Goal: Task Accomplishment & Management: Manage account settings

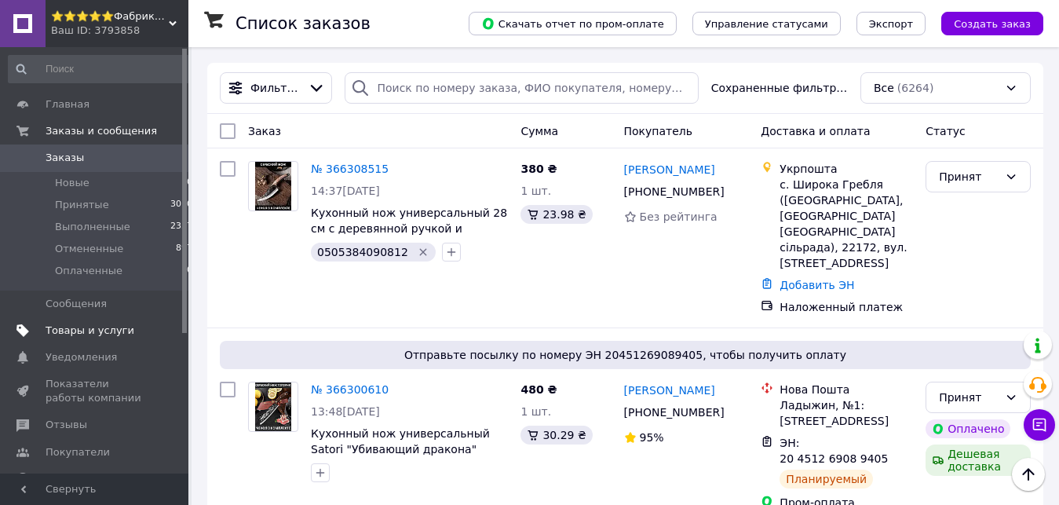
click at [131, 330] on span "Товары и услуги" at bounding box center [96, 330] width 100 height 14
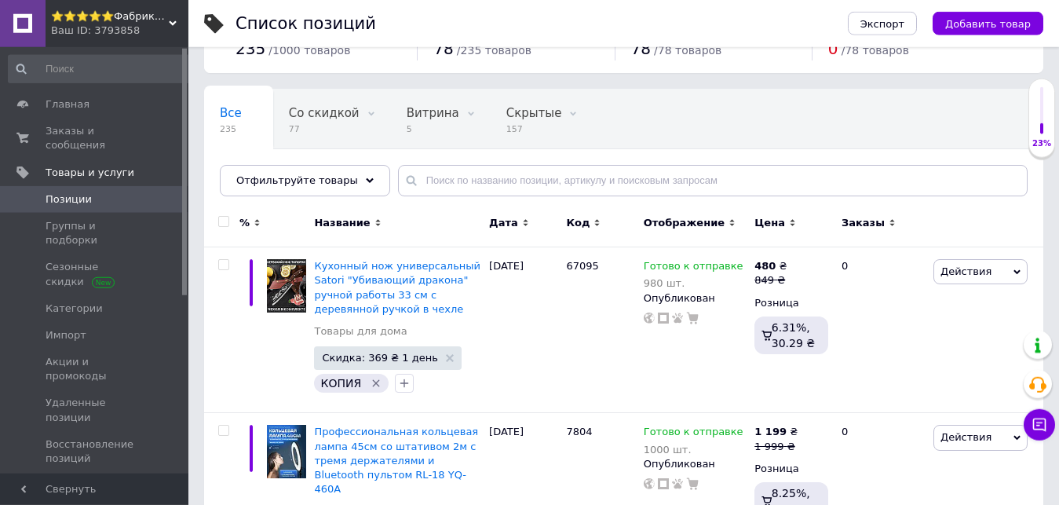
scroll to position [80, 0]
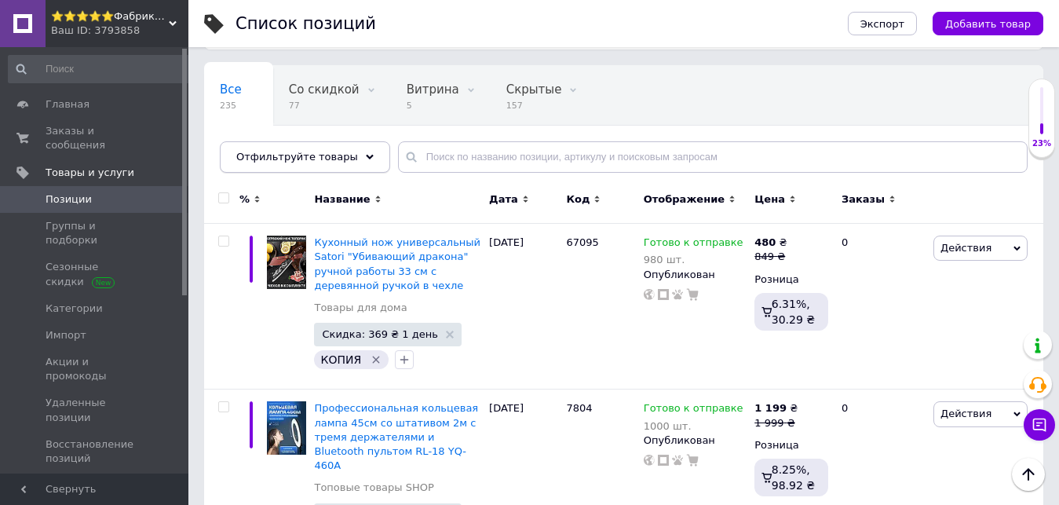
click at [334, 165] on div "Отфильтруйте товары" at bounding box center [305, 156] width 170 height 31
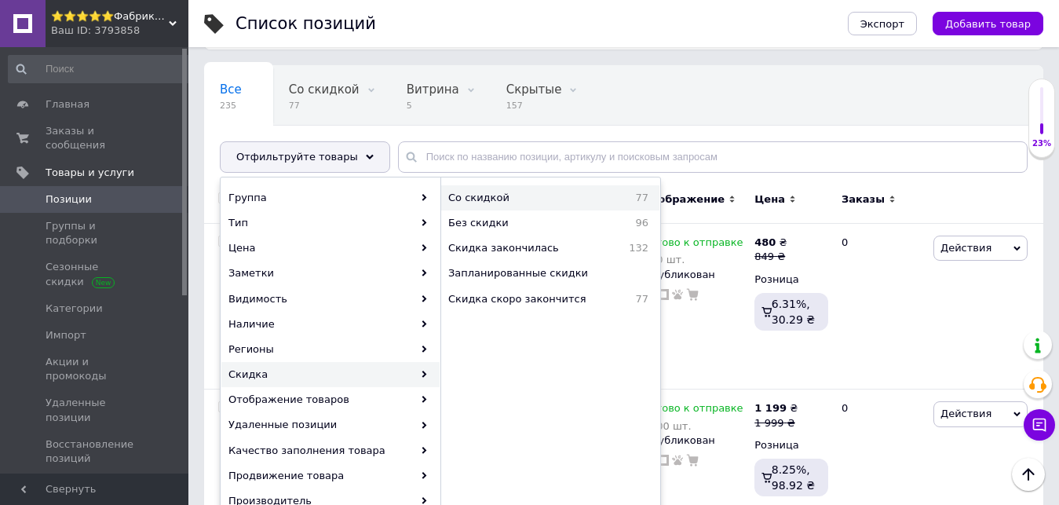
click at [533, 203] on span "Со скидкой" at bounding box center [522, 198] width 149 height 14
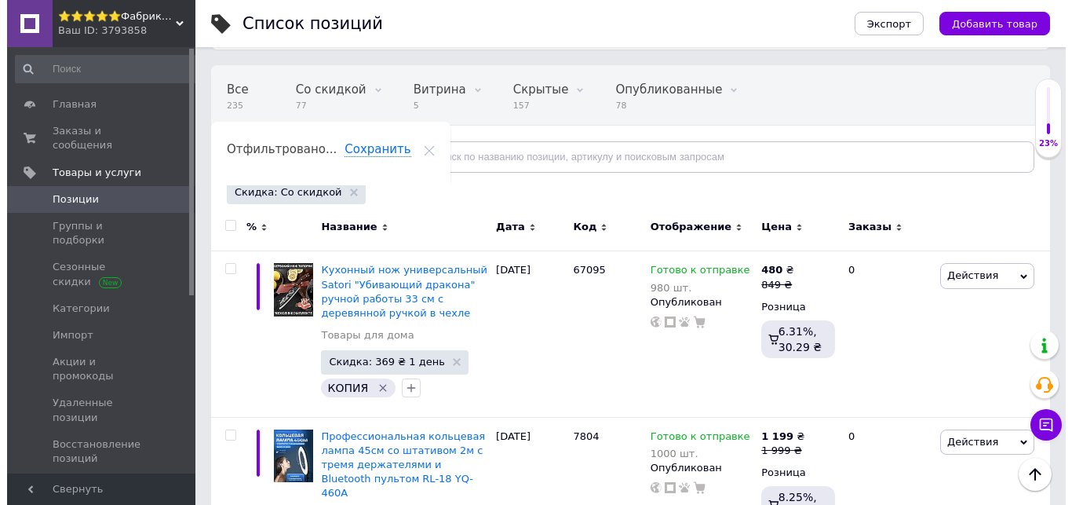
scroll to position [0, 20]
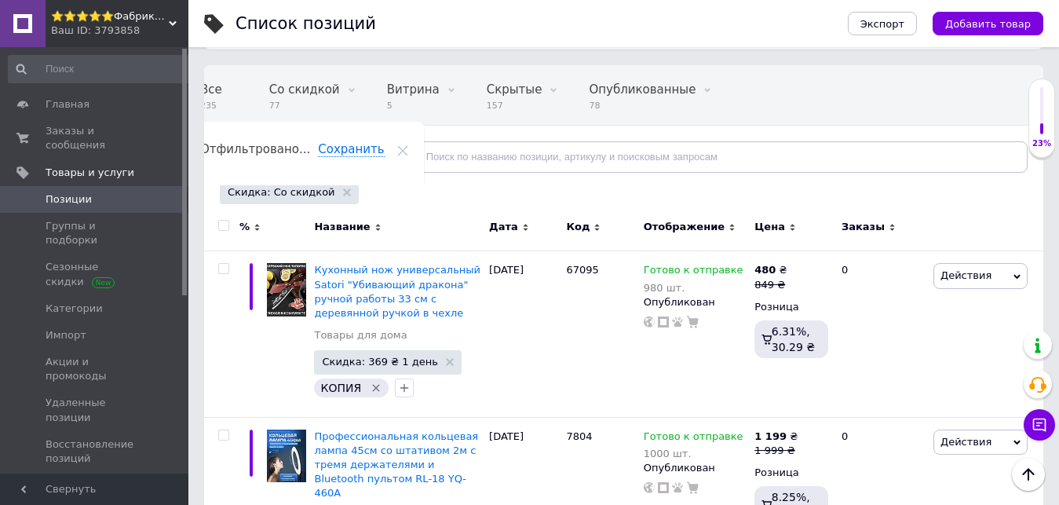
click at [221, 228] on input "checkbox" at bounding box center [223, 226] width 10 height 10
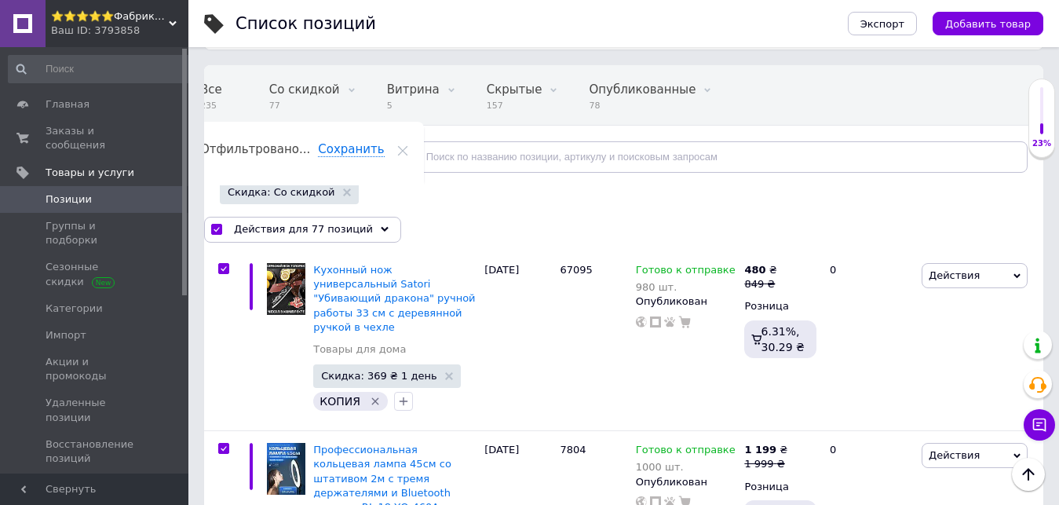
checkbox input "true"
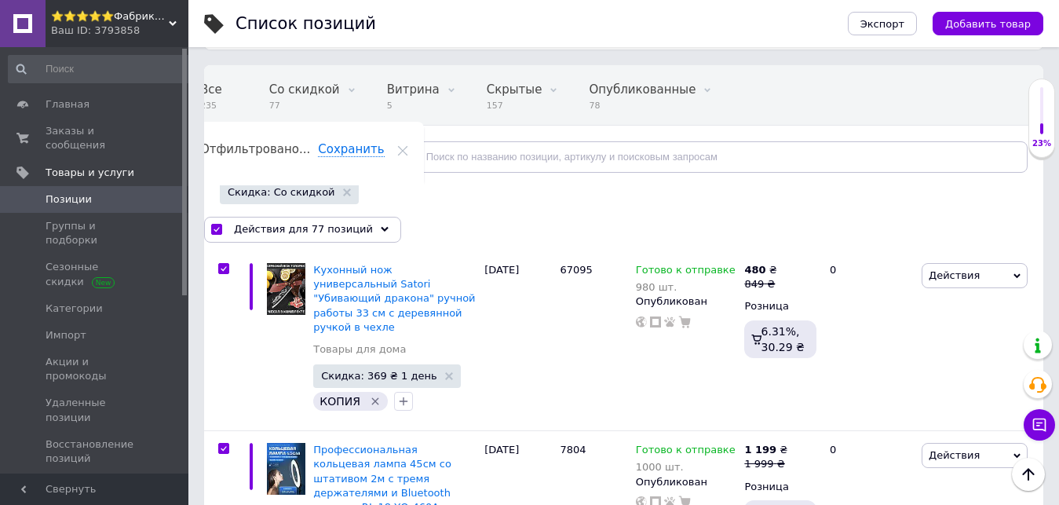
checkbox input "true"
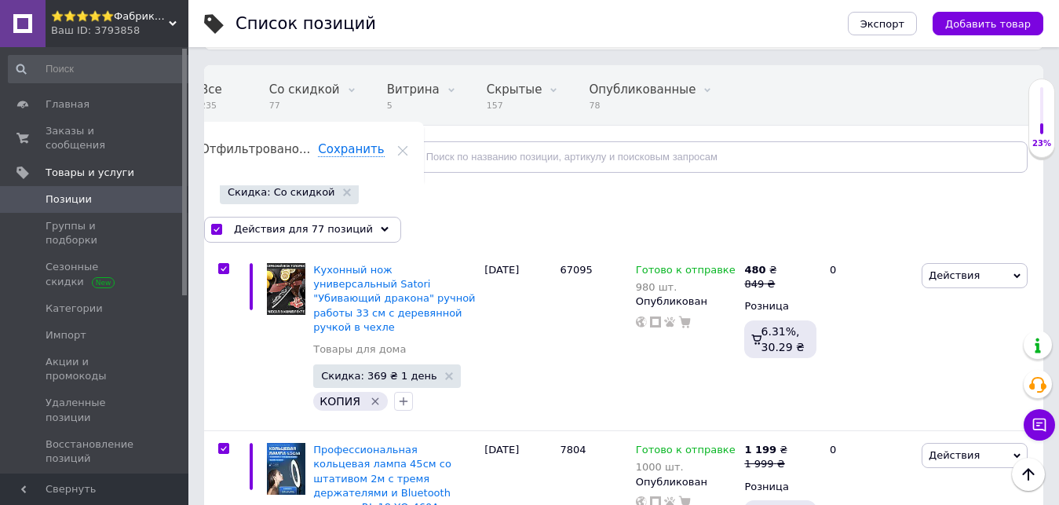
checkbox input "true"
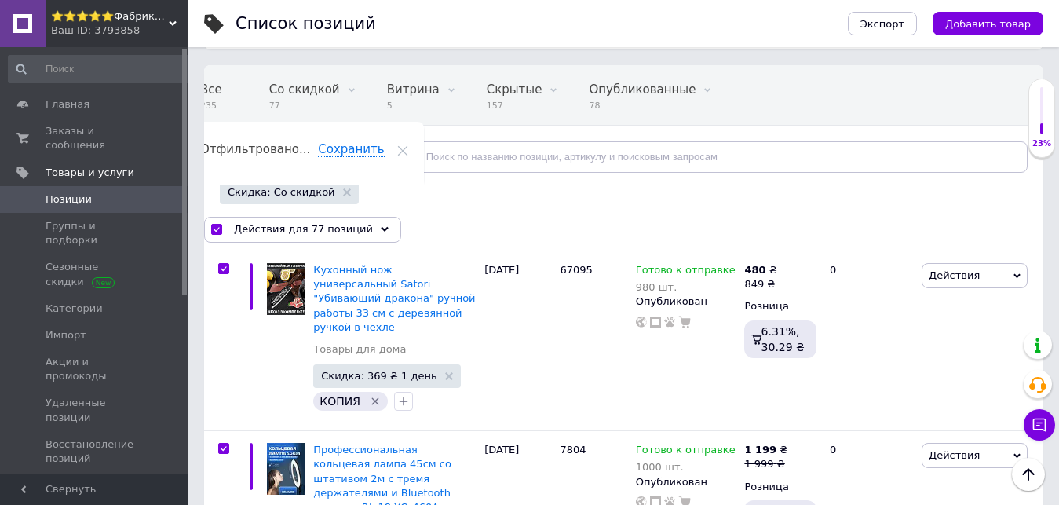
checkbox input "true"
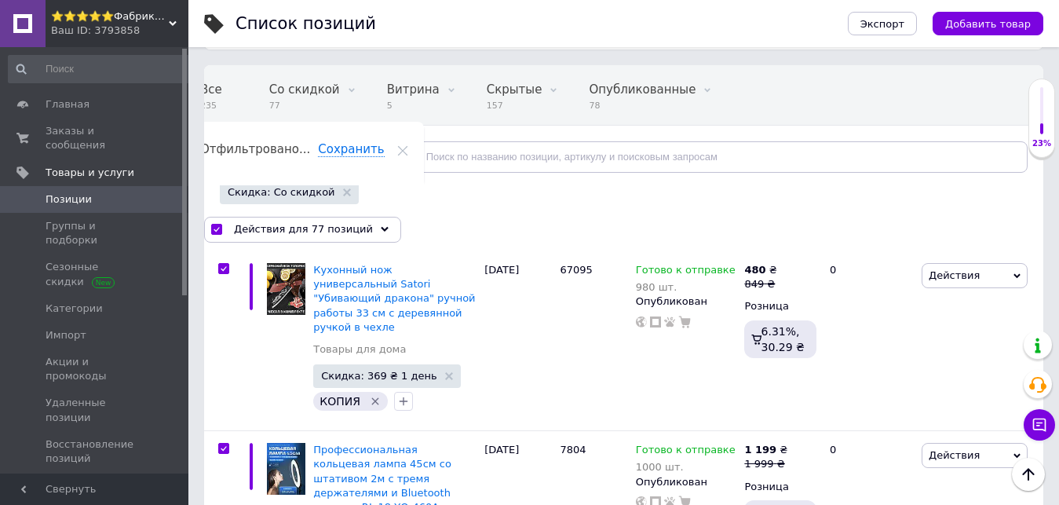
checkbox input "true"
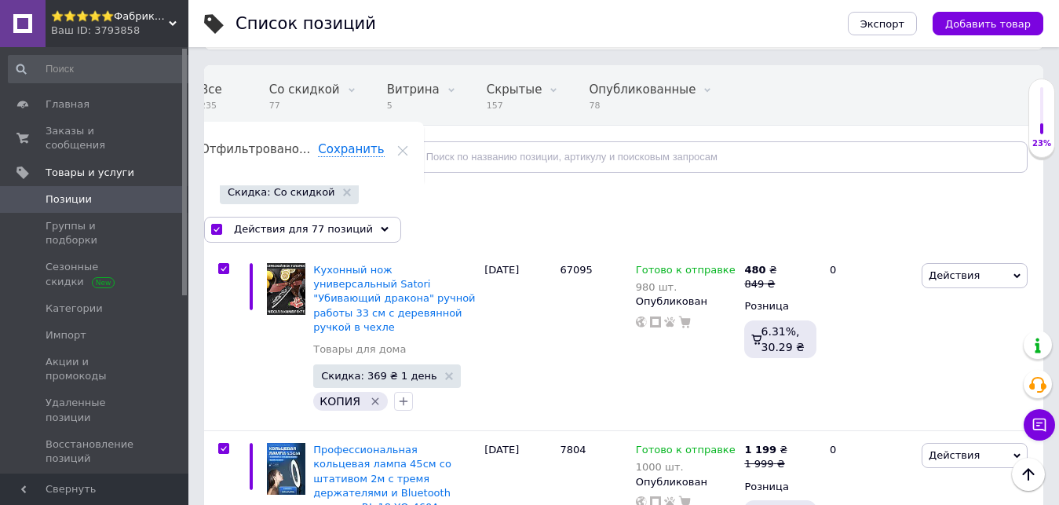
checkbox input "true"
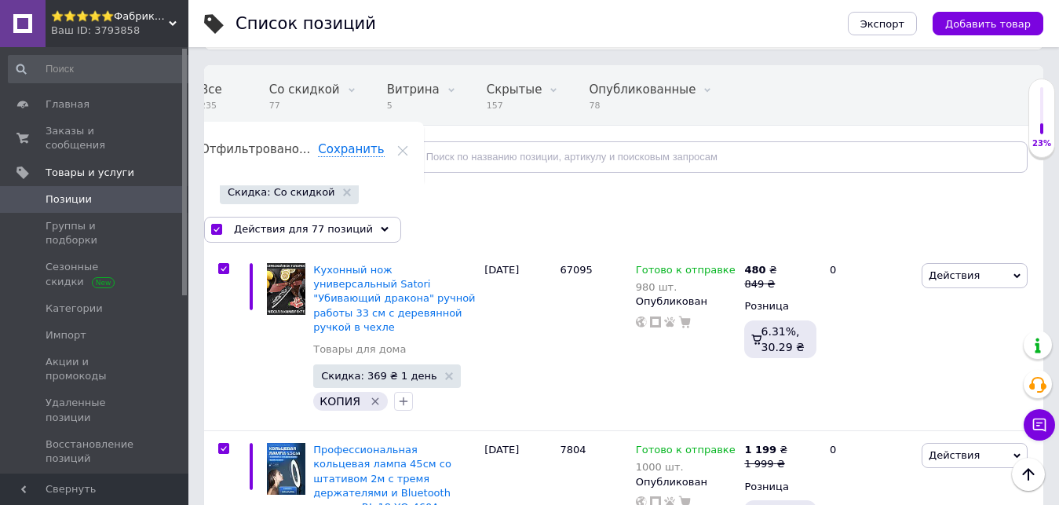
checkbox input "true"
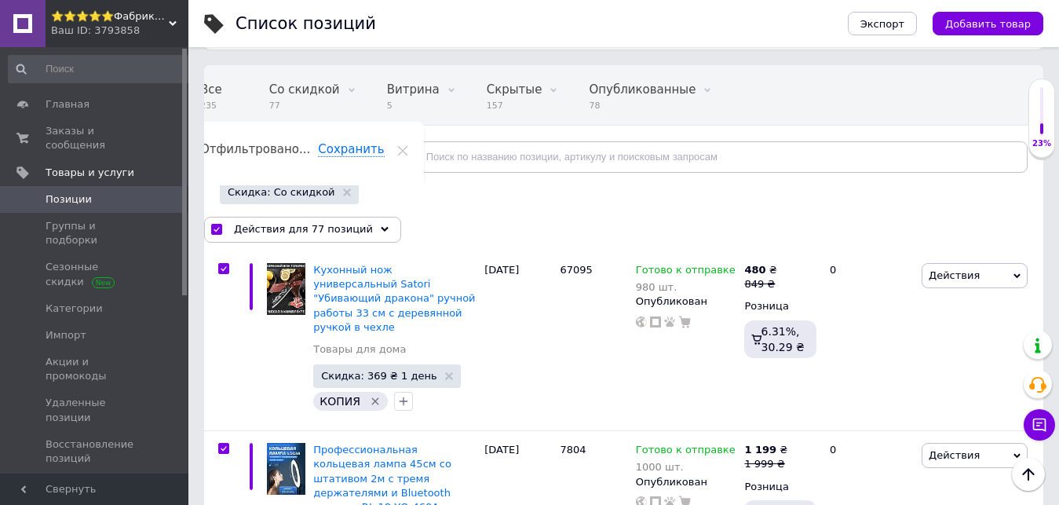
checkbox input "true"
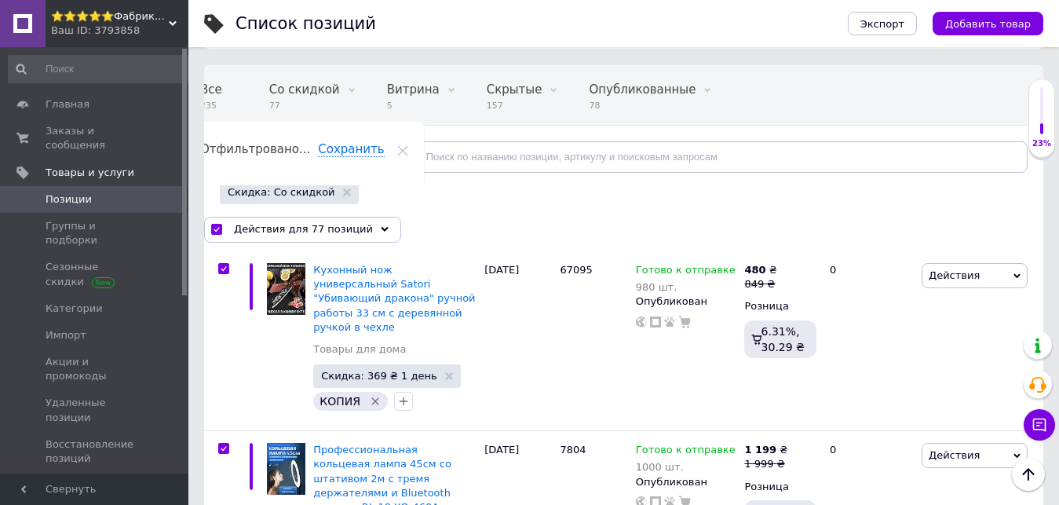
checkbox input "true"
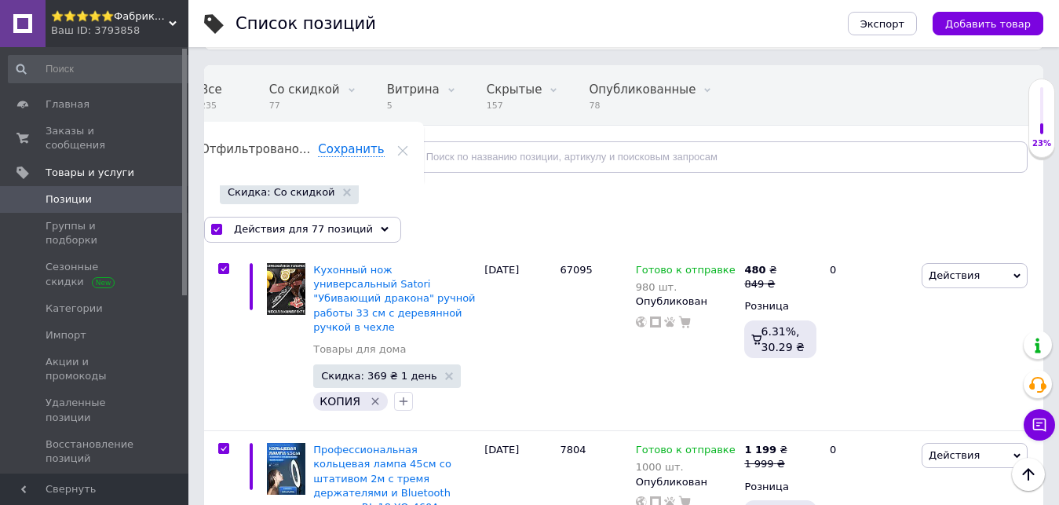
checkbox input "true"
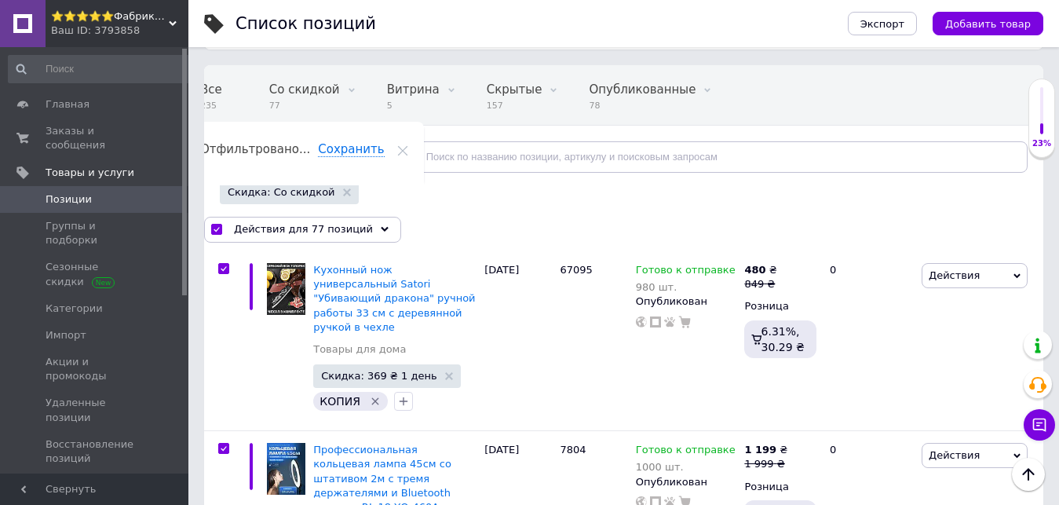
checkbox input "true"
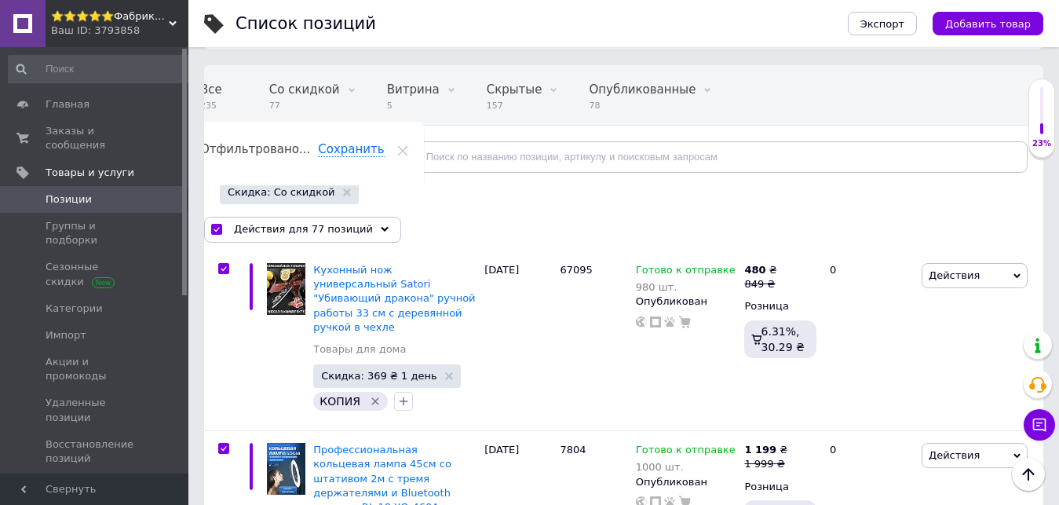
checkbox input "true"
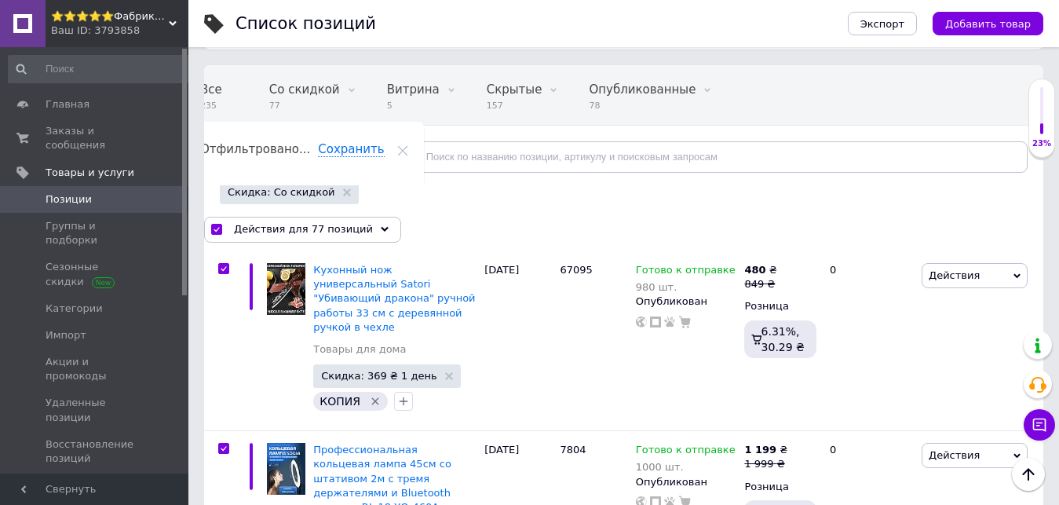
checkbox input "true"
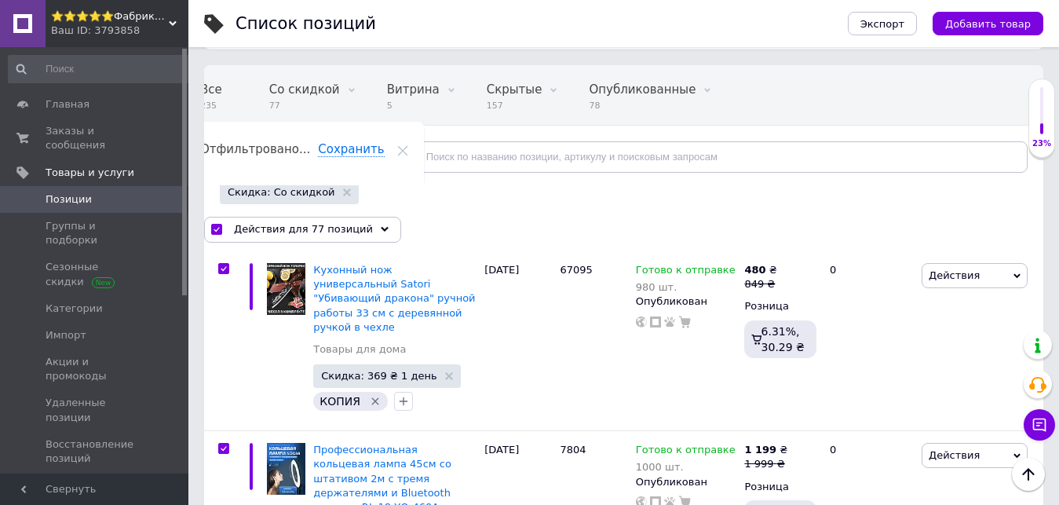
checkbox input "true"
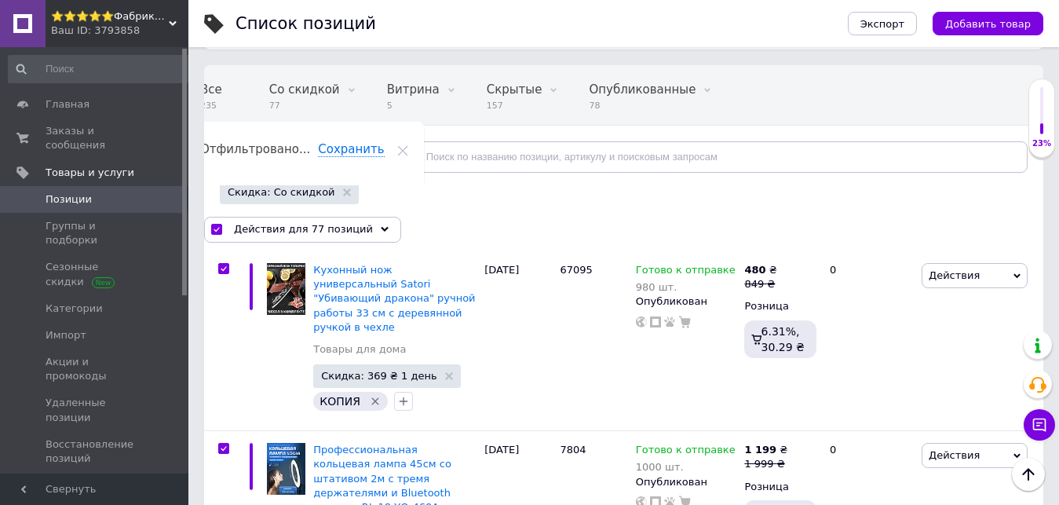
checkbox input "true"
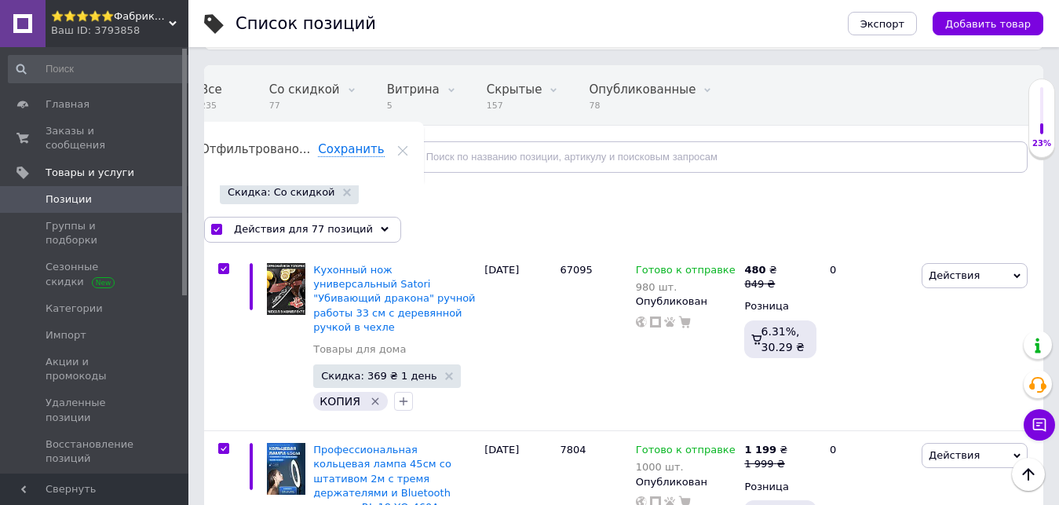
checkbox input "true"
click at [355, 232] on div "Действия для 77 позиций" at bounding box center [302, 229] width 197 height 25
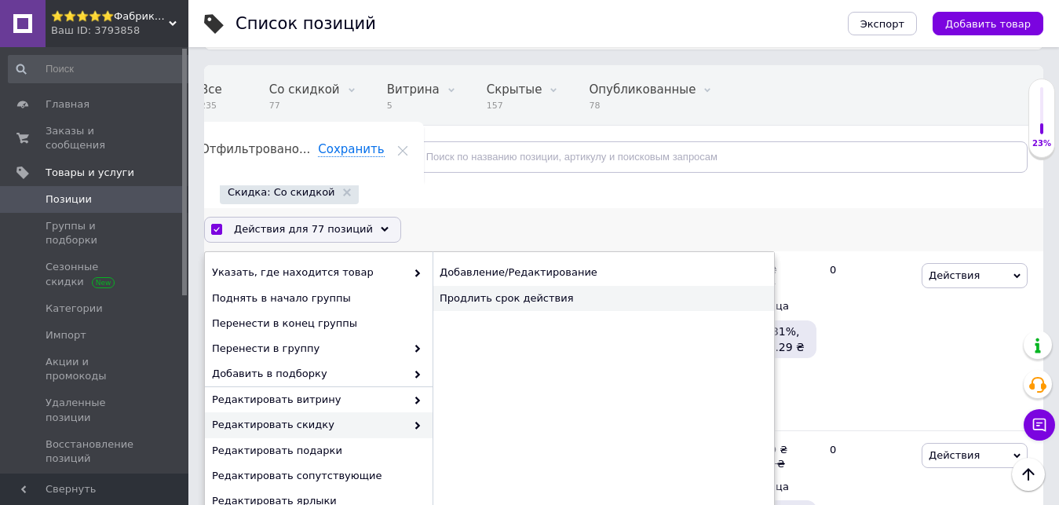
click at [538, 301] on div "Продлить срок действия" at bounding box center [602, 298] width 341 height 25
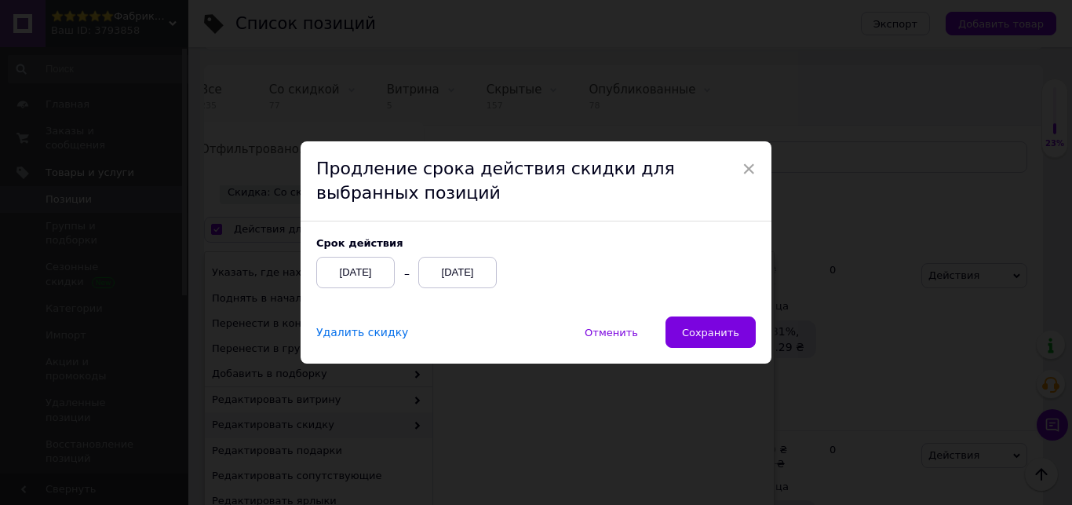
click at [462, 272] on div "[DATE]" at bounding box center [457, 272] width 78 height 31
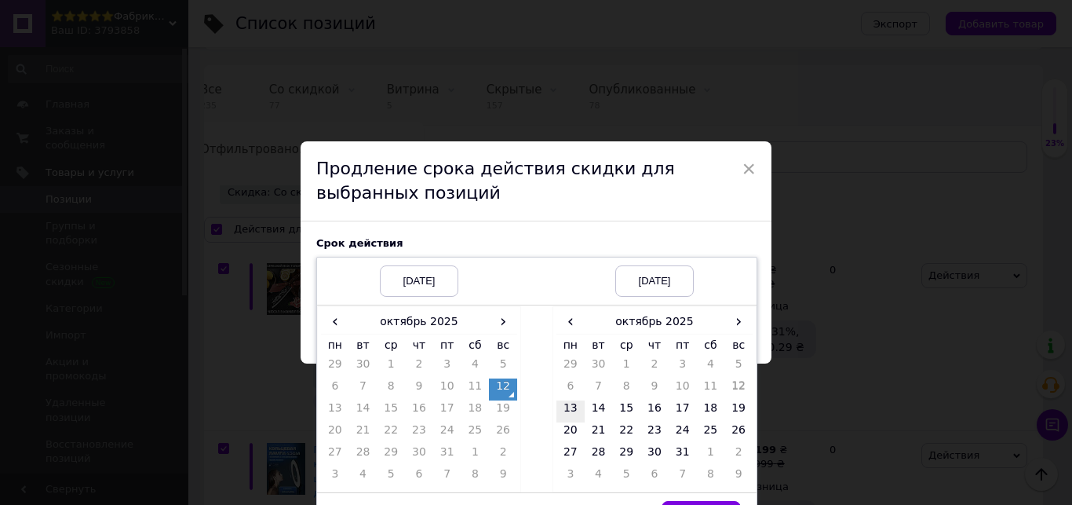
click at [570, 414] on td "13" at bounding box center [570, 411] width 28 height 22
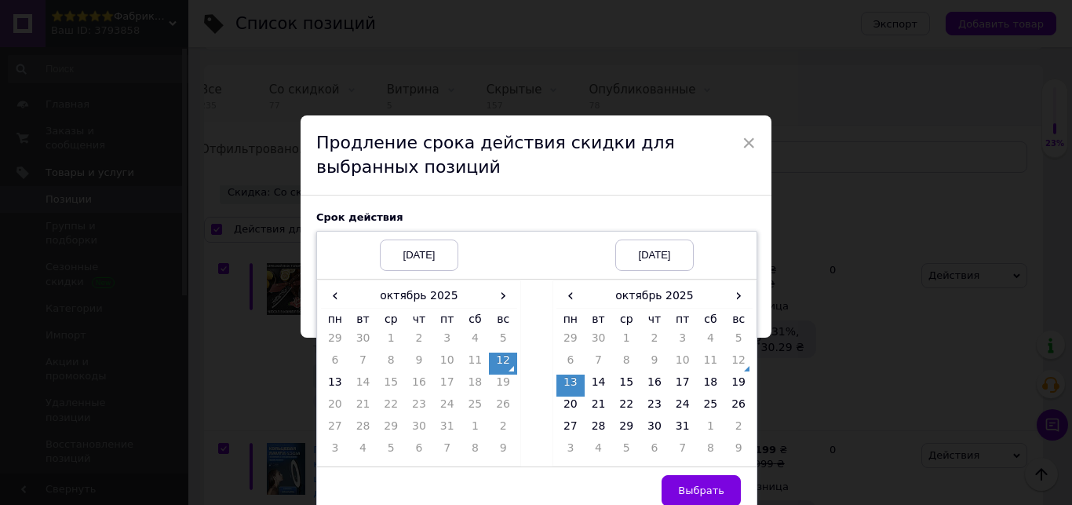
scroll to position [37, 0]
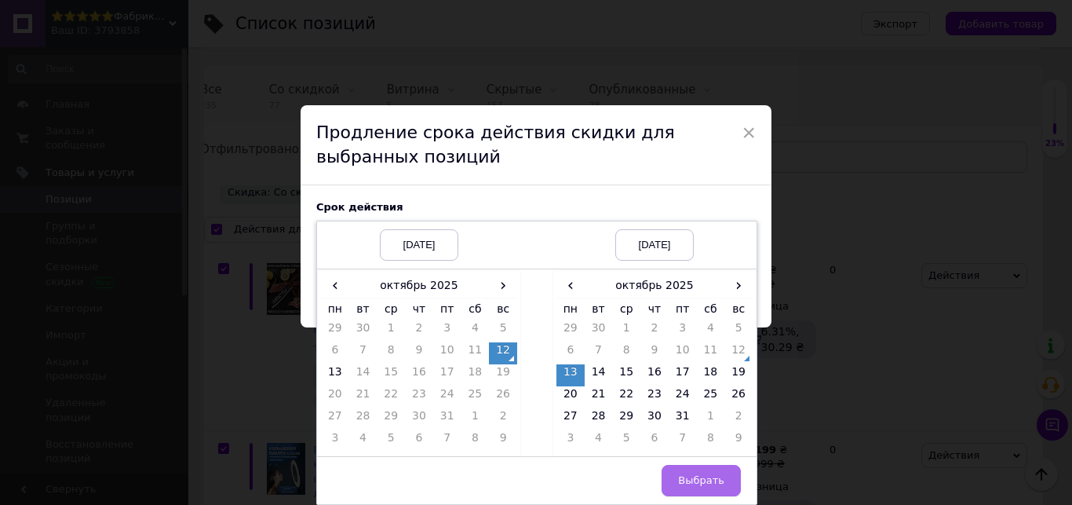
click at [723, 481] on button "Выбрать" at bounding box center [701, 480] width 79 height 31
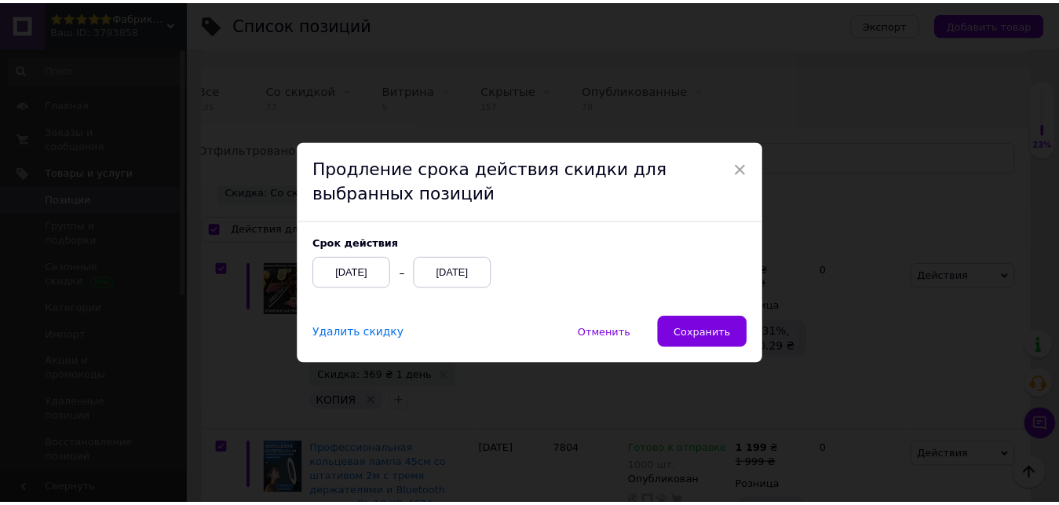
scroll to position [0, 0]
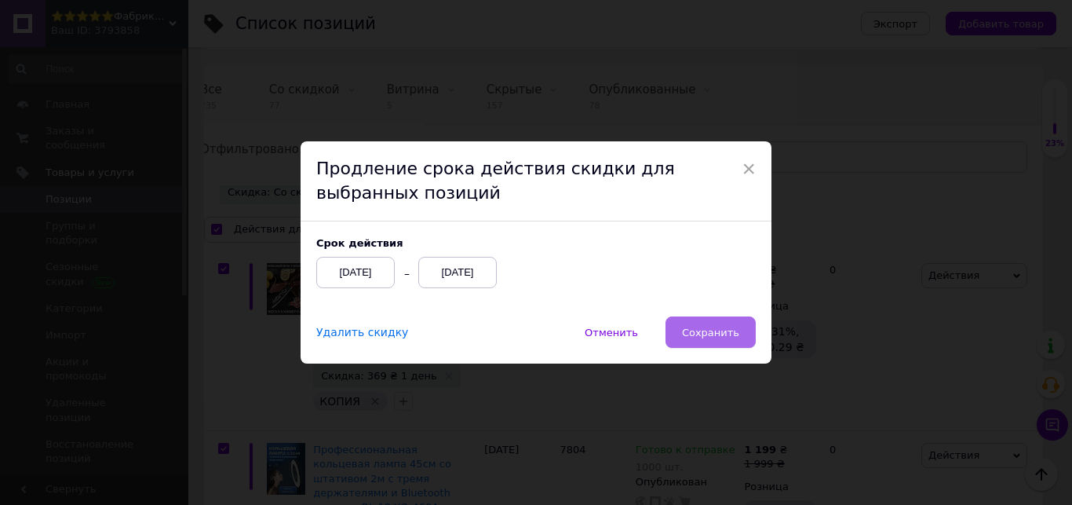
click at [702, 334] on span "Сохранить" at bounding box center [710, 333] width 57 height 12
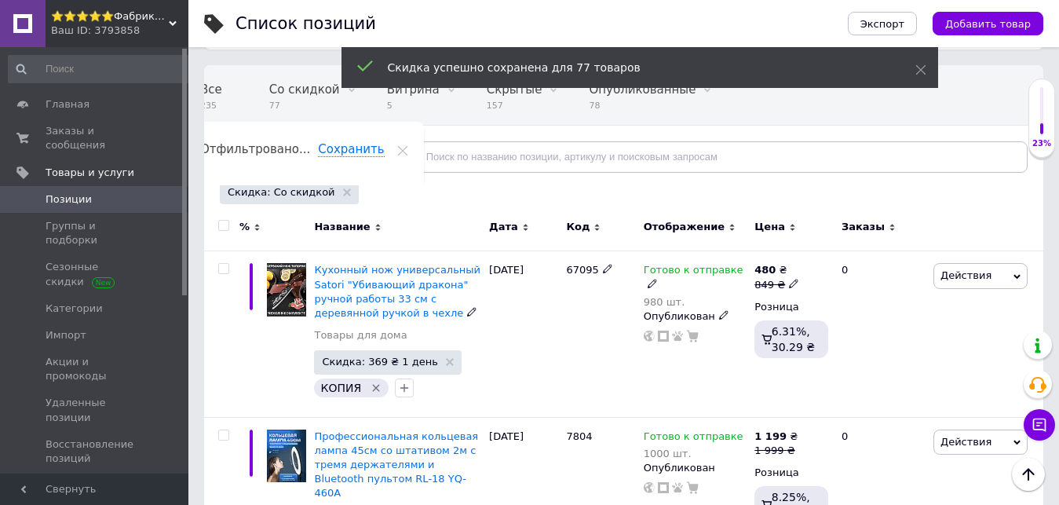
checkbox input "false"
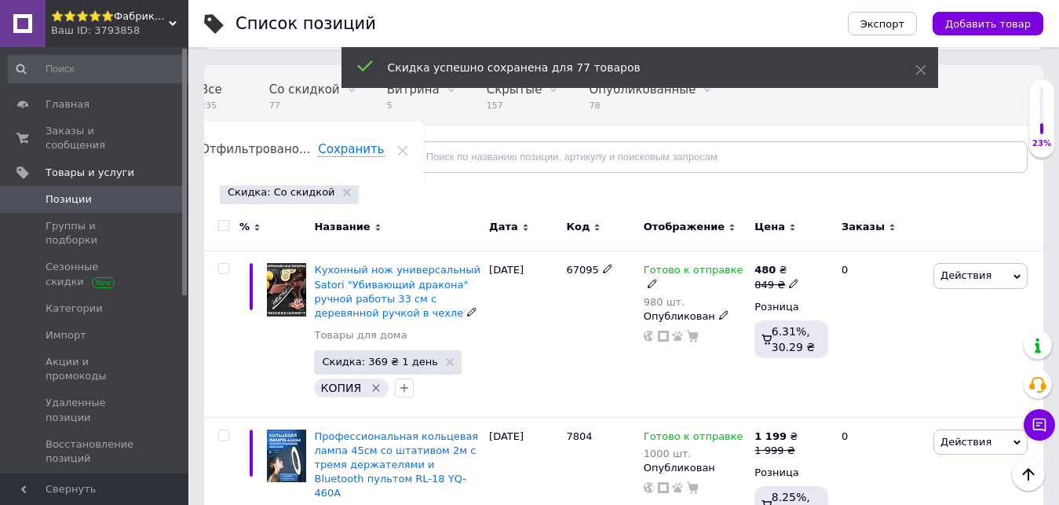
checkbox input "false"
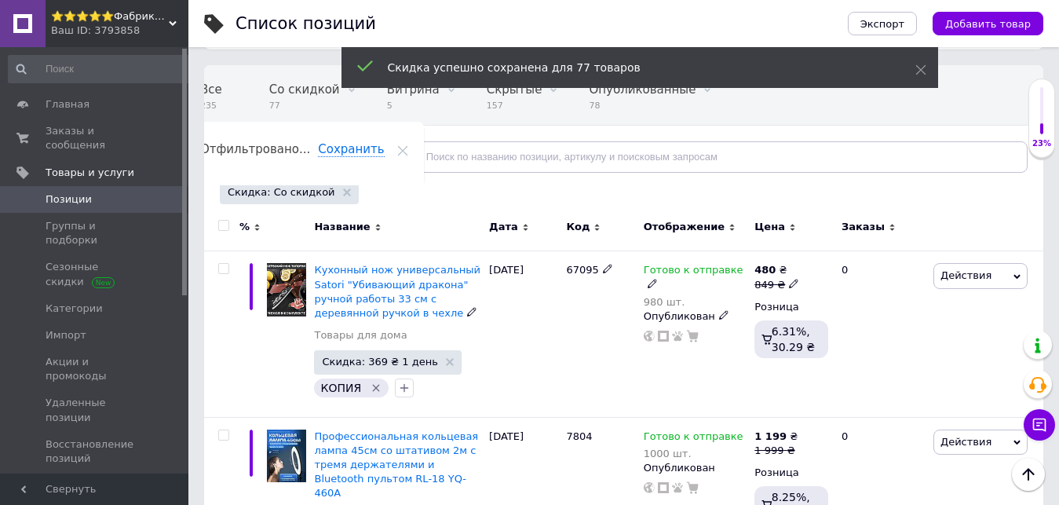
checkbox input "false"
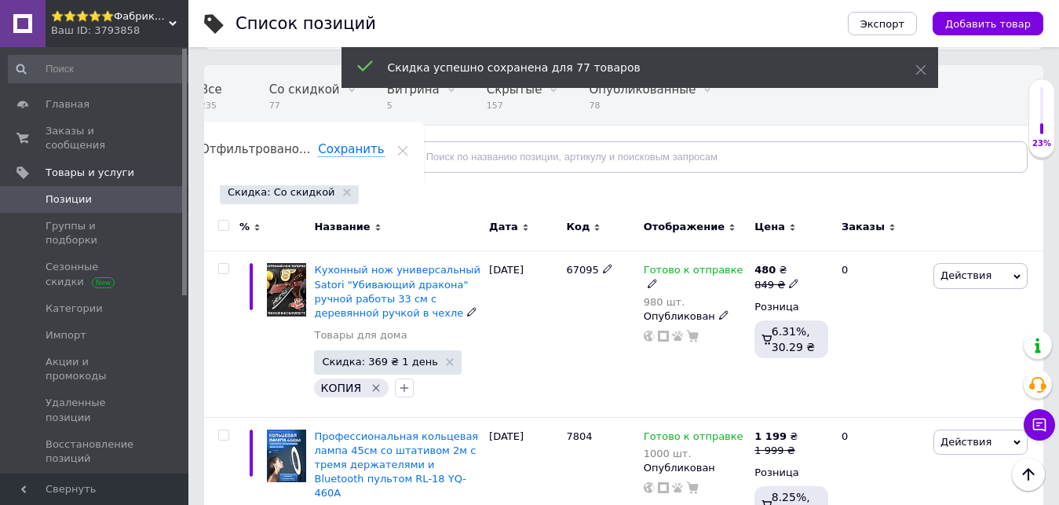
checkbox input "false"
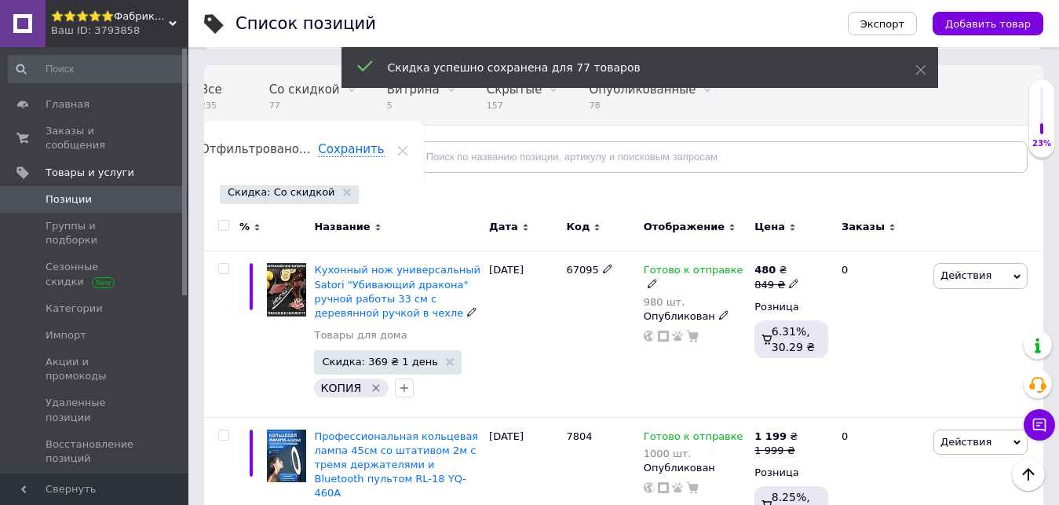
checkbox input "false"
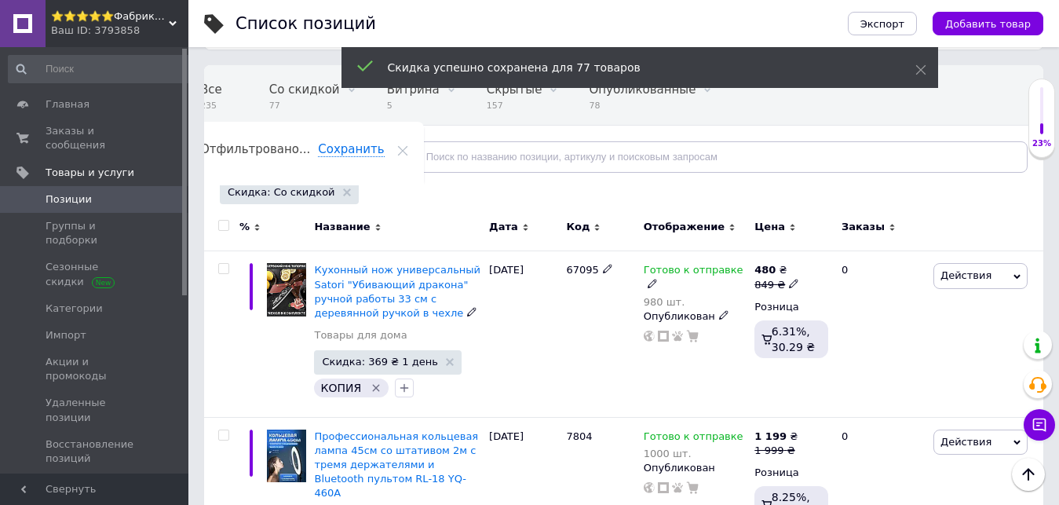
checkbox input "false"
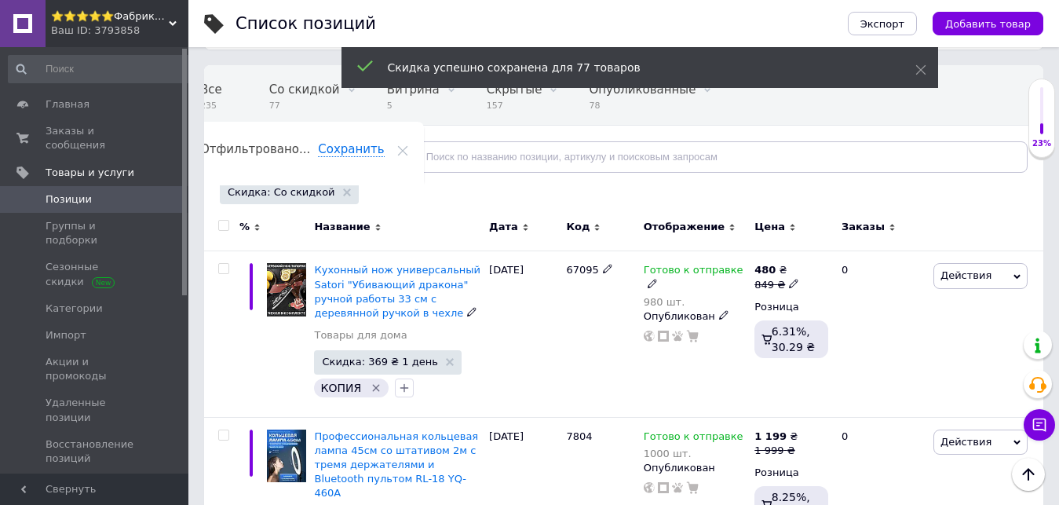
checkbox input "false"
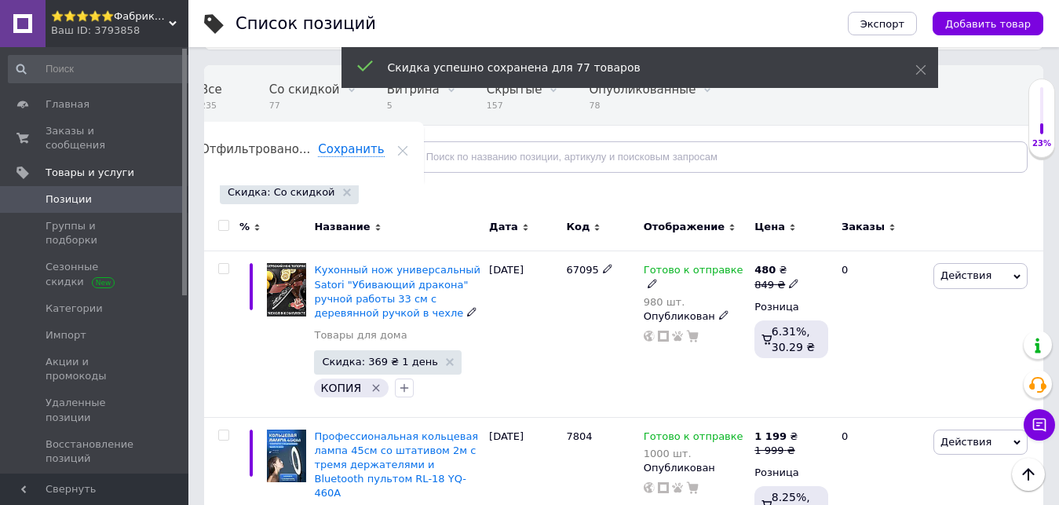
checkbox input "false"
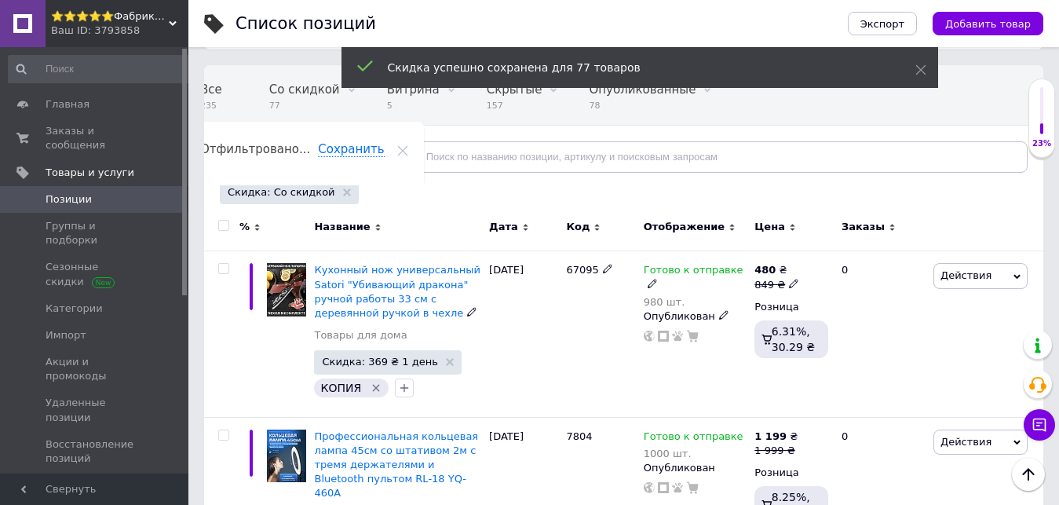
checkbox input "false"
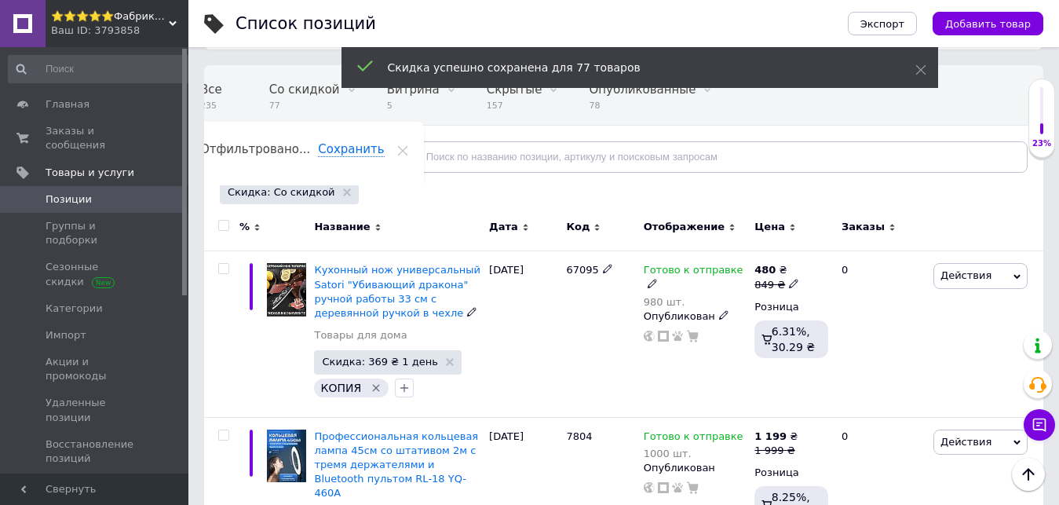
checkbox input "false"
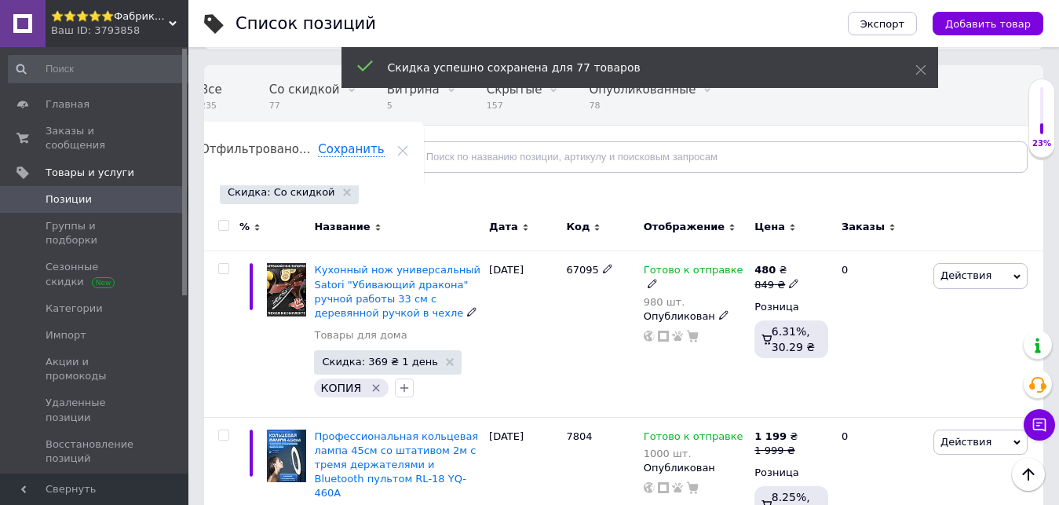
checkbox input "false"
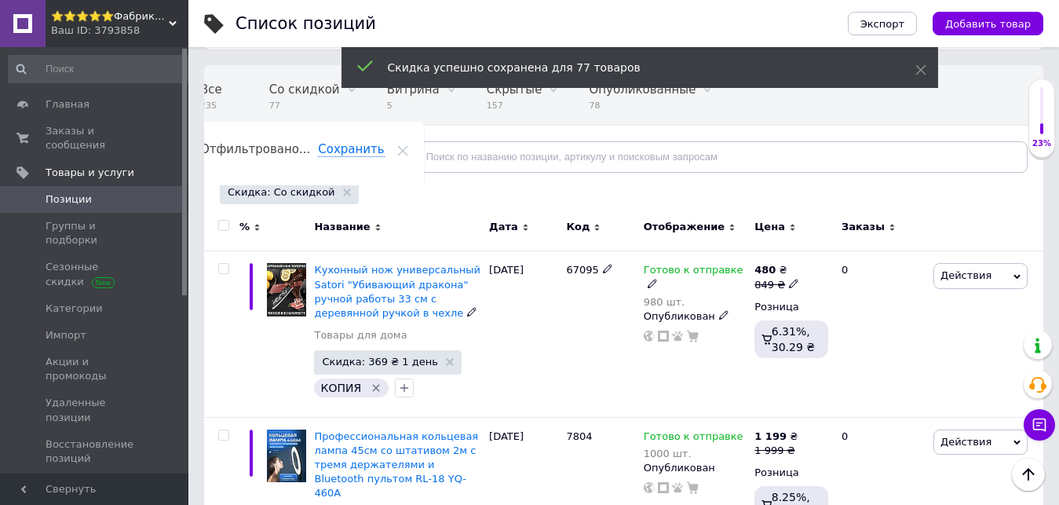
checkbox input "false"
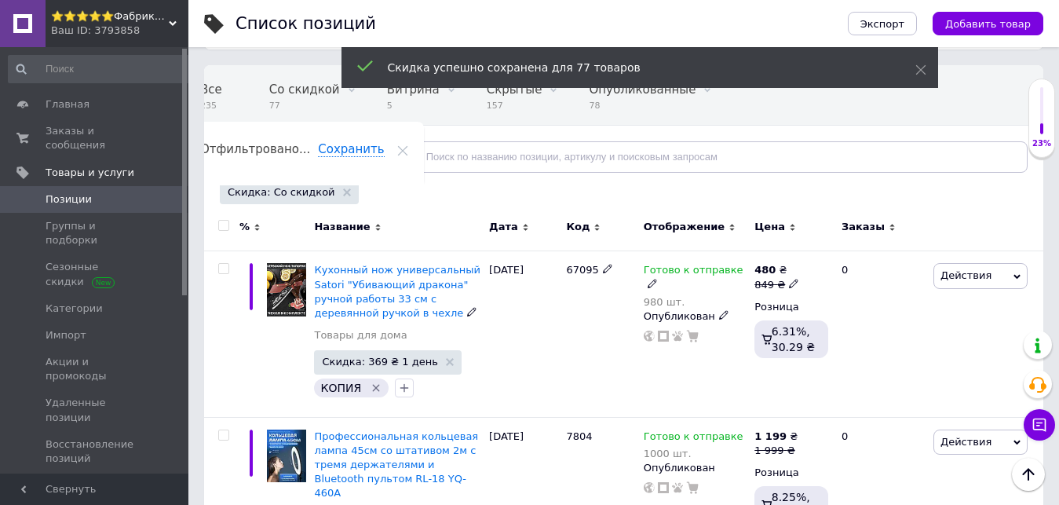
checkbox input "false"
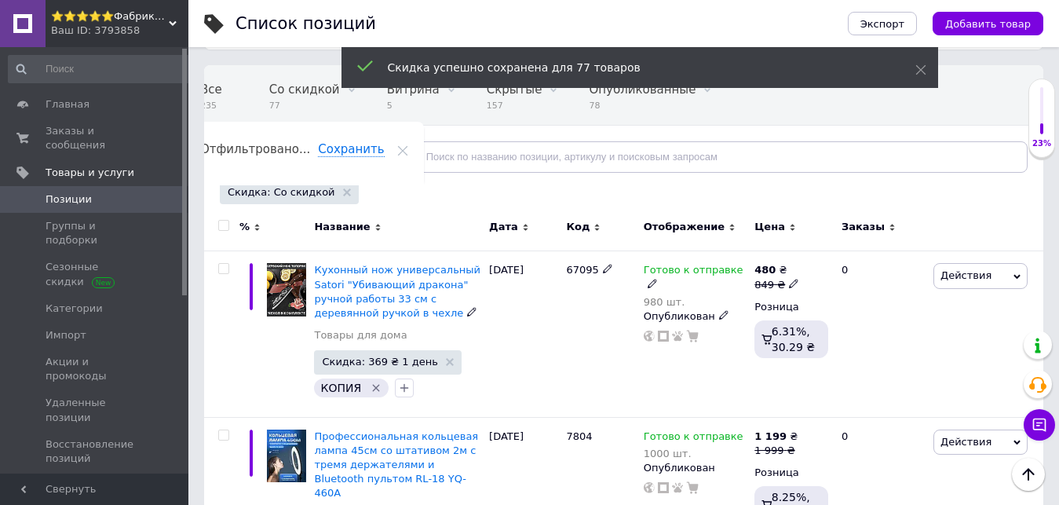
checkbox input "false"
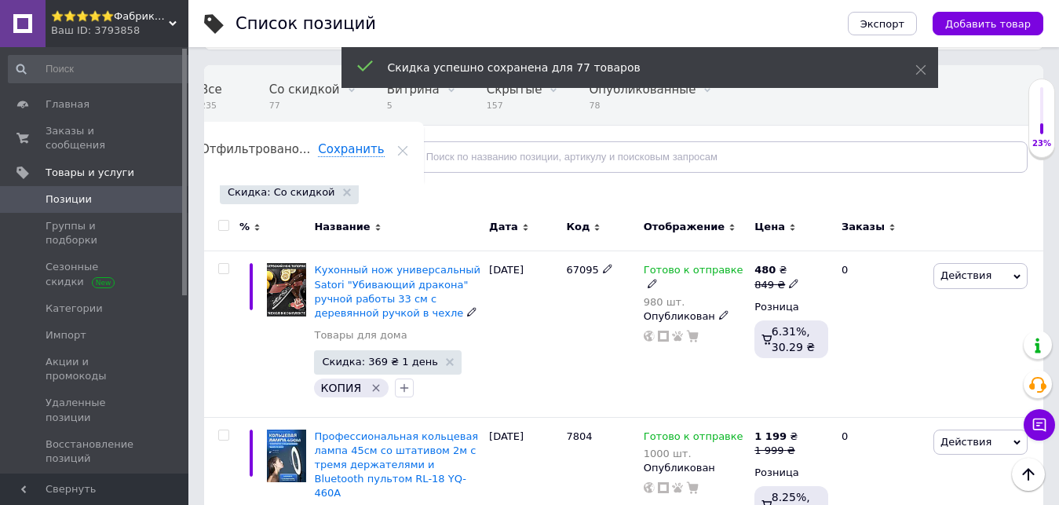
checkbox input "false"
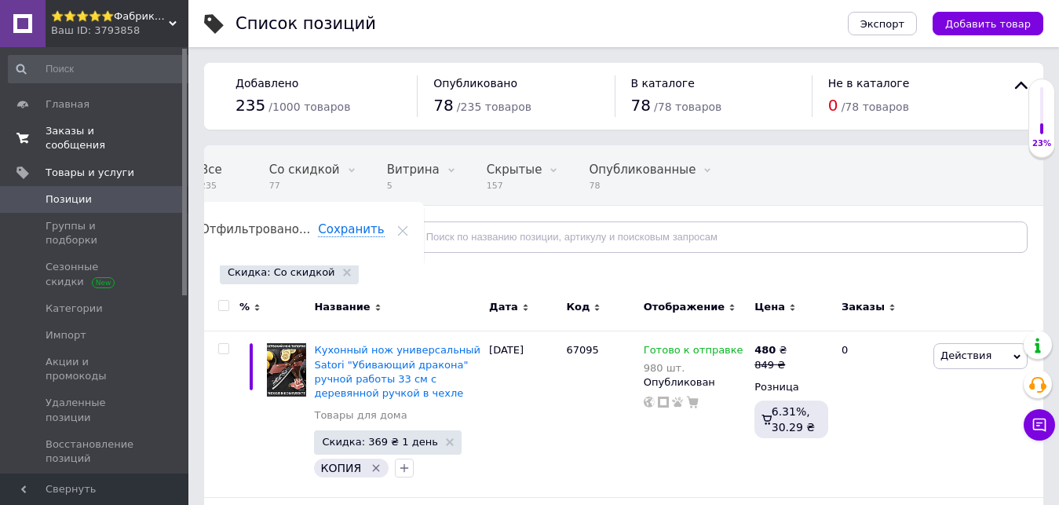
click at [117, 130] on span "Заказы и сообщения" at bounding box center [96, 138] width 100 height 28
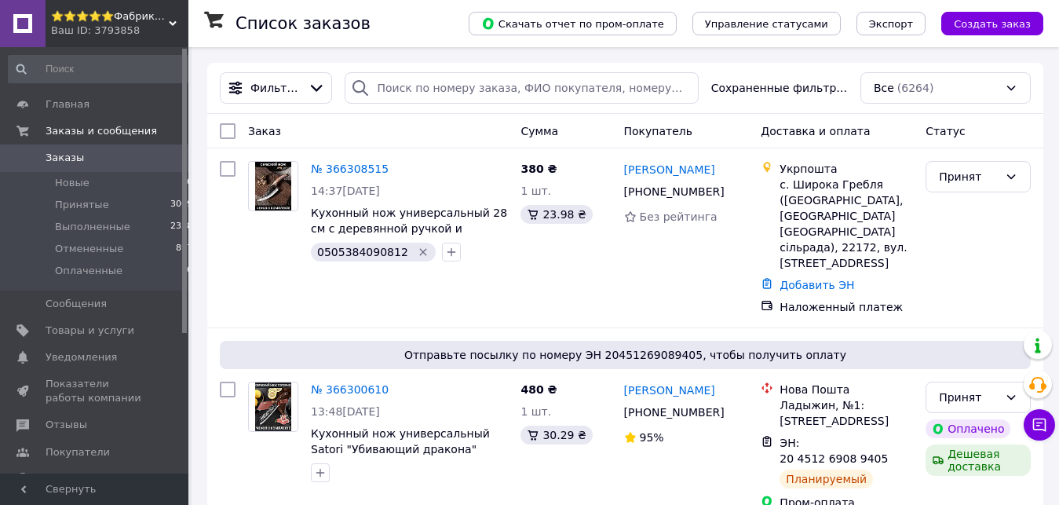
click at [157, 24] on div "Ваш ID: 3793858" at bounding box center [119, 31] width 137 height 14
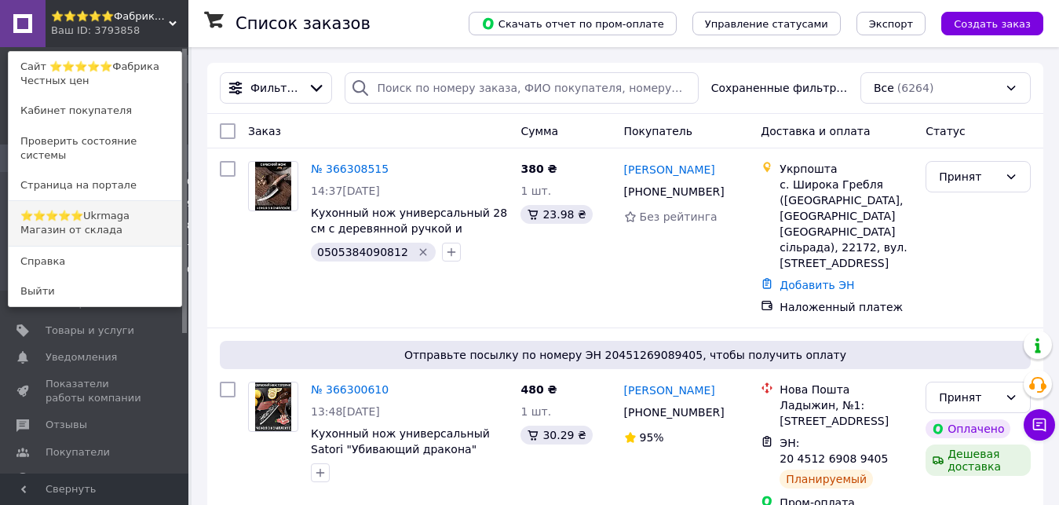
click at [133, 201] on link "⭐️⭐️⭐️⭐️⭐️Ukrmaga Магазин от склада" at bounding box center [95, 223] width 173 height 44
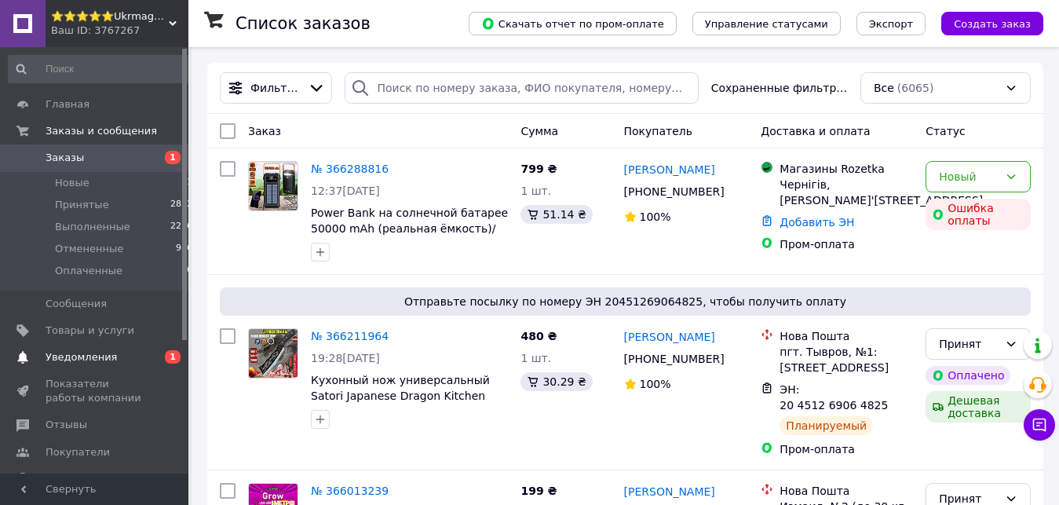
click at [105, 359] on span "Уведомления" at bounding box center [81, 357] width 71 height 14
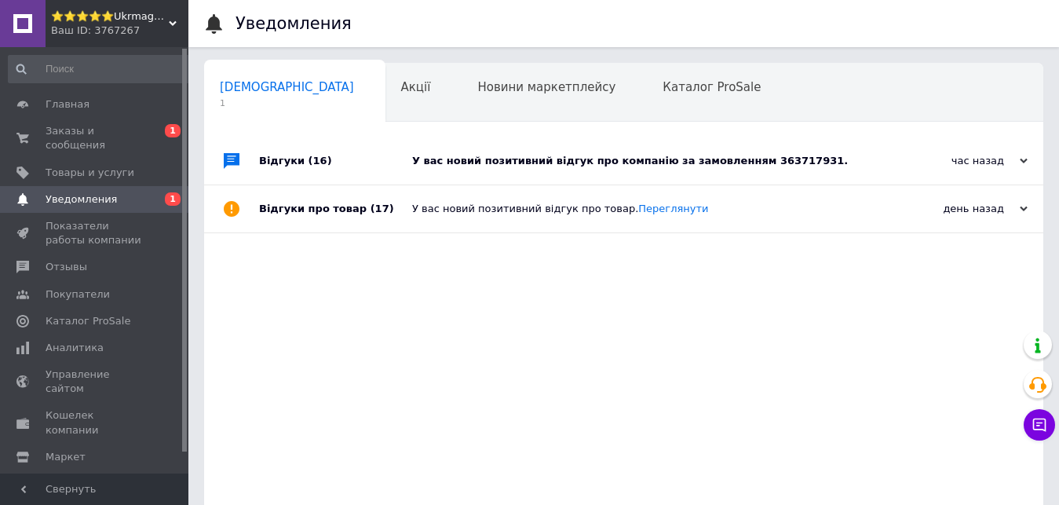
click at [786, 163] on div "У вас новий позитивний відгук про компанію за замовленням 363717931." at bounding box center [641, 161] width 458 height 14
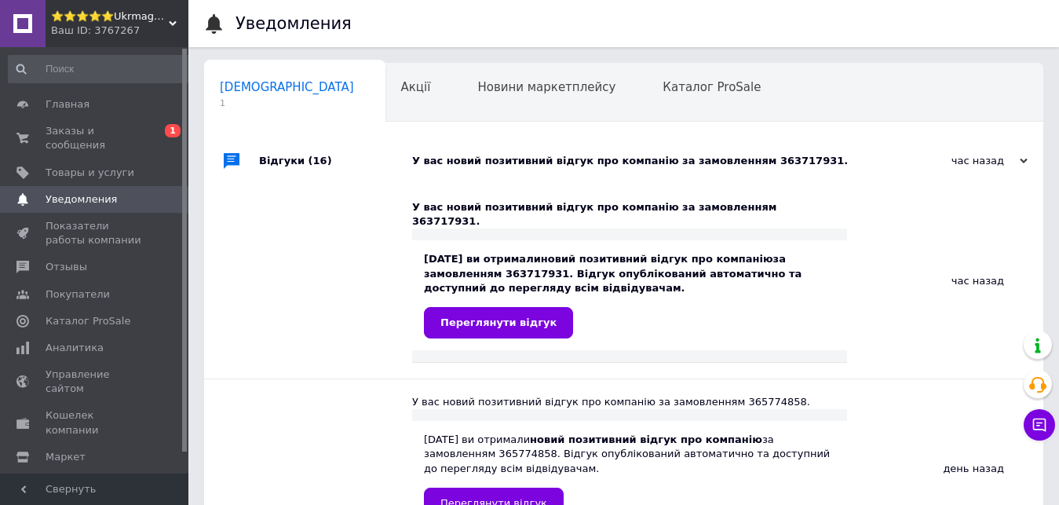
click at [787, 163] on div "У вас новий позитивний відгук про компанію за замовленням 363717931." at bounding box center [641, 161] width 458 height 14
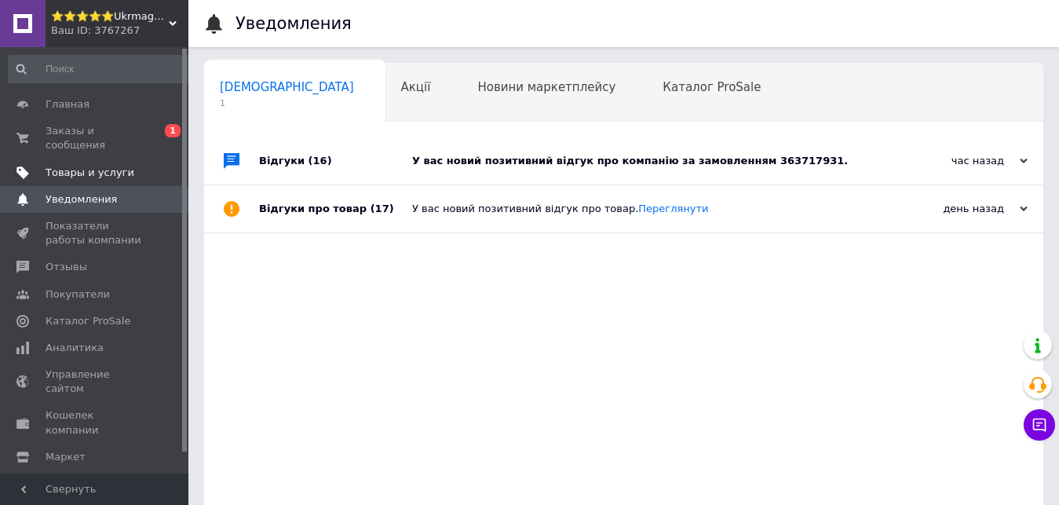
click at [108, 166] on span "Товары и услуги" at bounding box center [90, 173] width 89 height 14
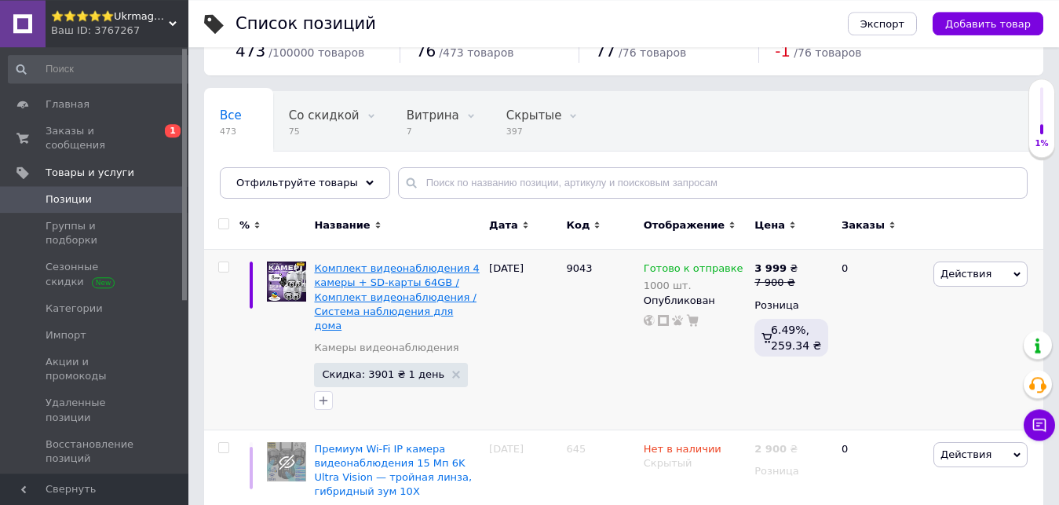
scroll to position [80, 0]
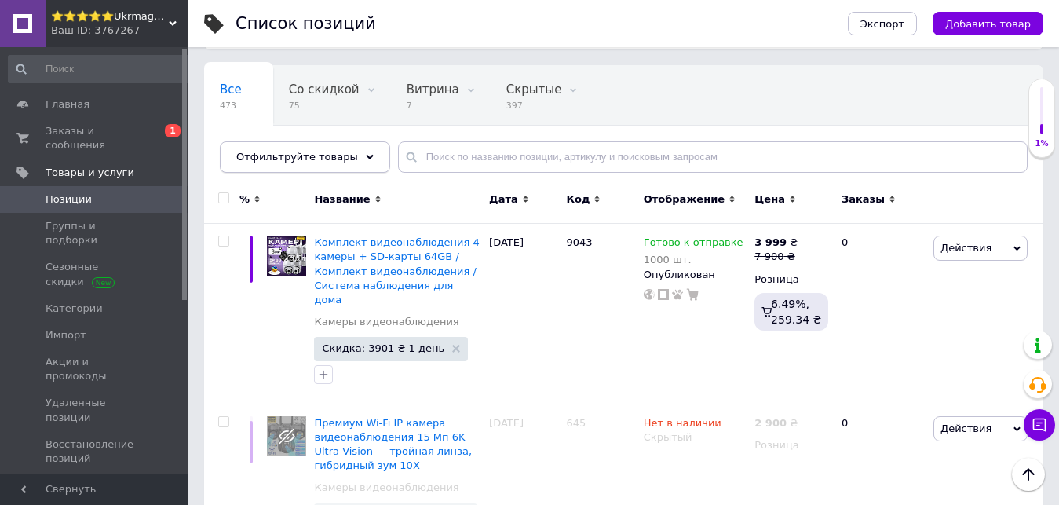
click at [346, 151] on div "Отфильтруйте товары" at bounding box center [305, 156] width 170 height 31
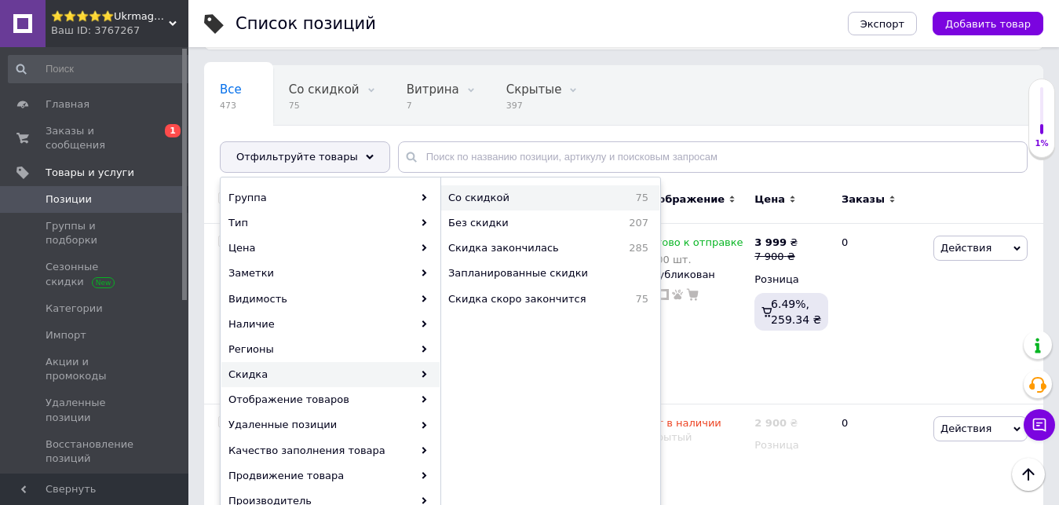
click at [523, 204] on span "Со скидкой" at bounding box center [522, 198] width 149 height 14
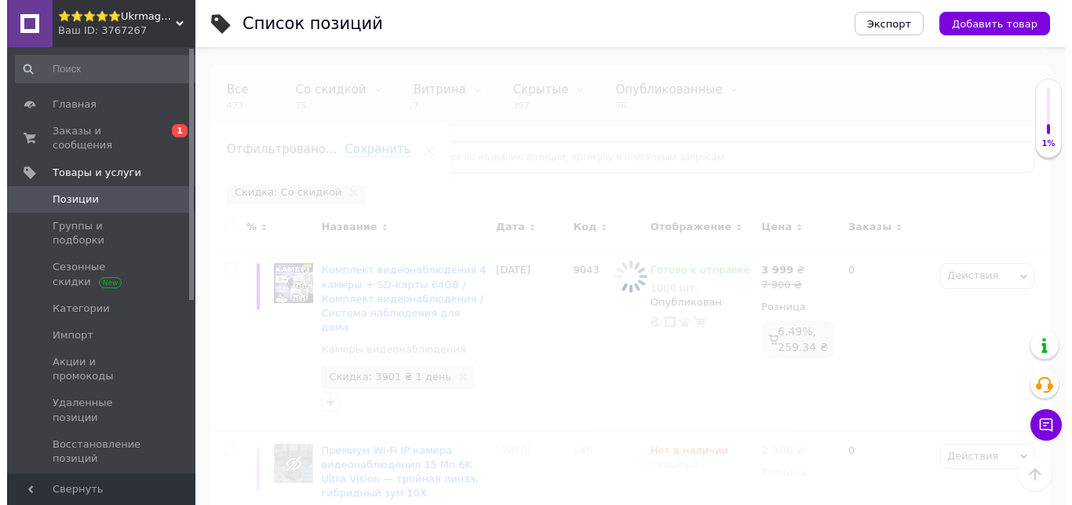
scroll to position [0, 20]
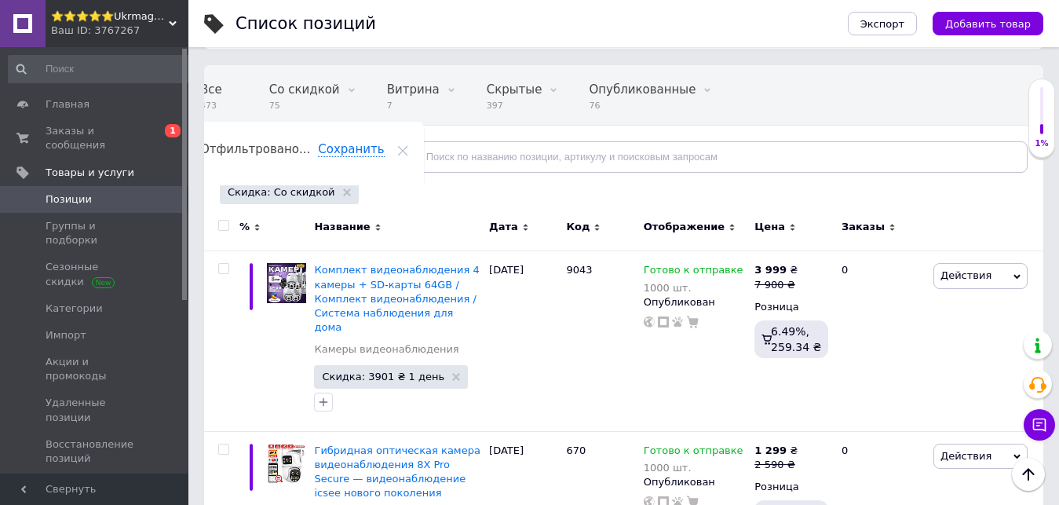
click at [226, 224] on input "checkbox" at bounding box center [223, 226] width 10 height 10
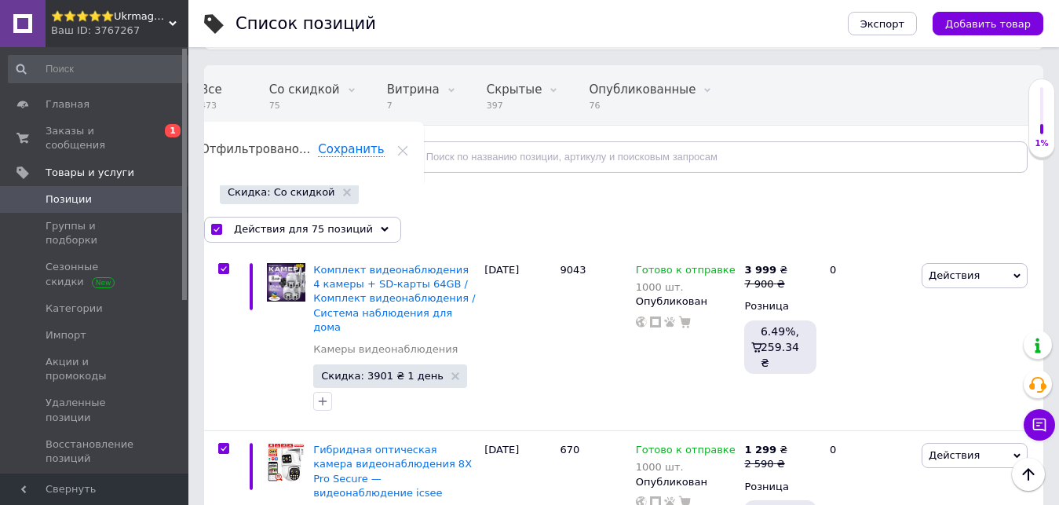
checkbox input "true"
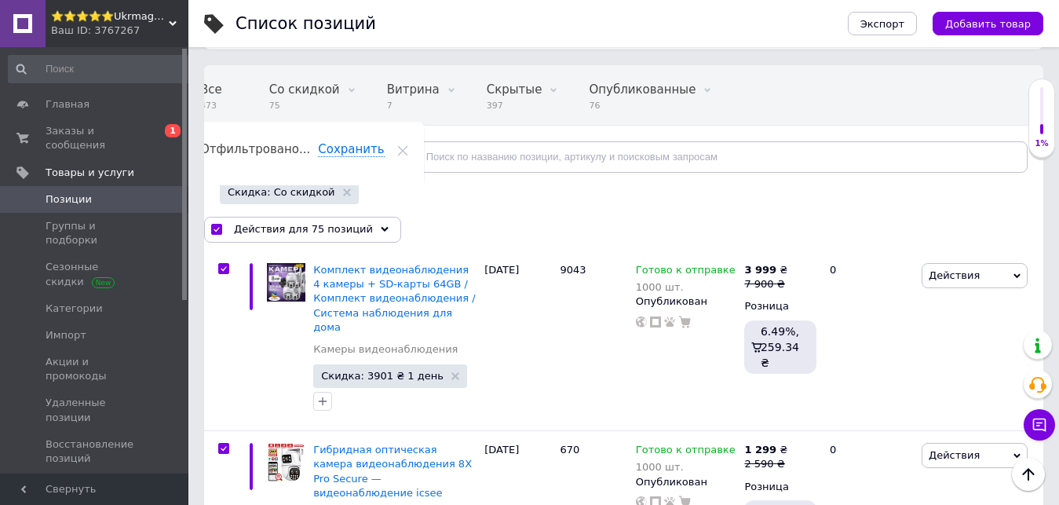
checkbox input "true"
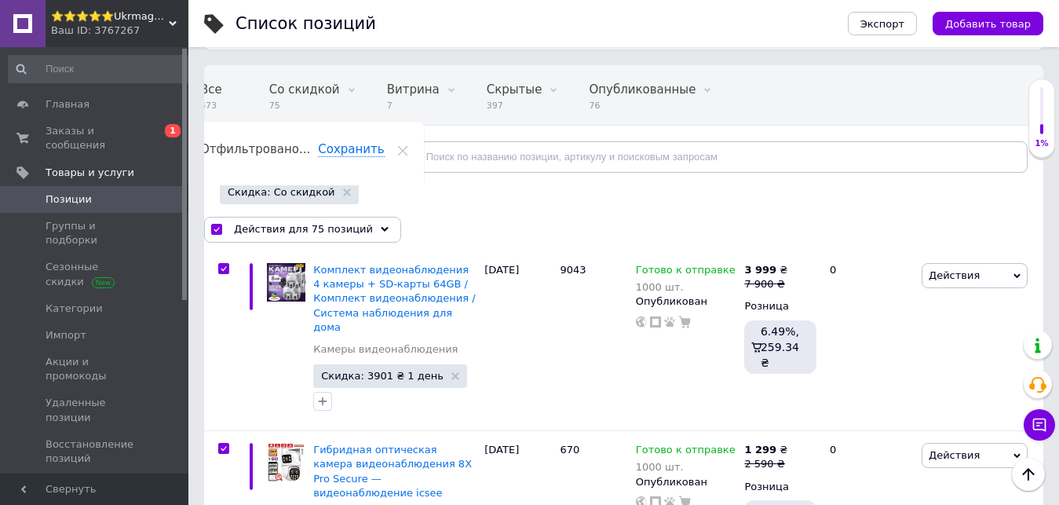
checkbox input "true"
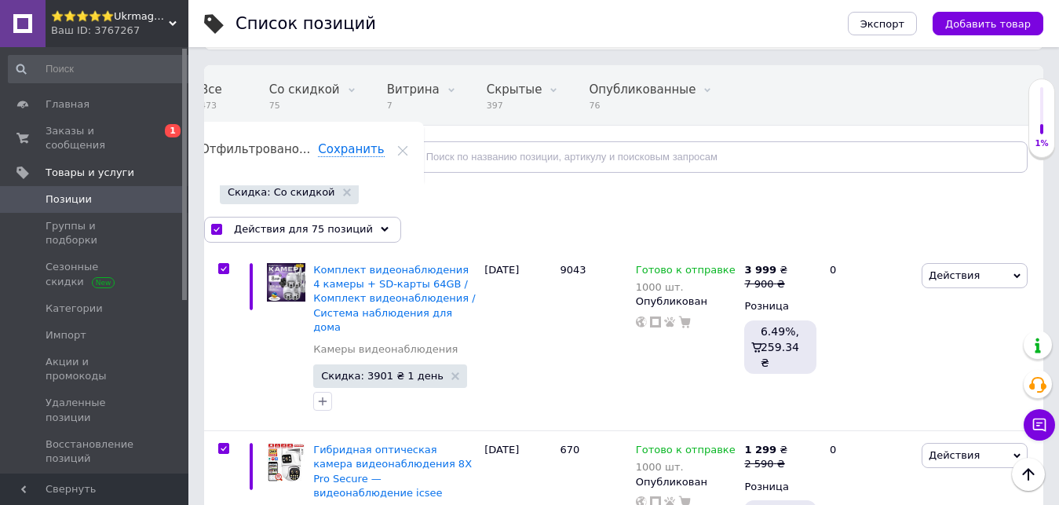
checkbox input "true"
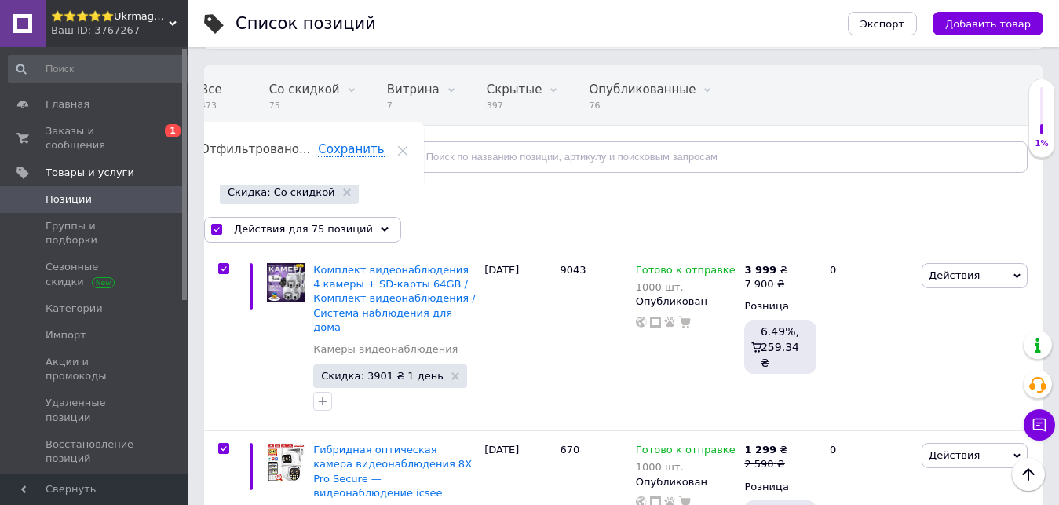
checkbox input "true"
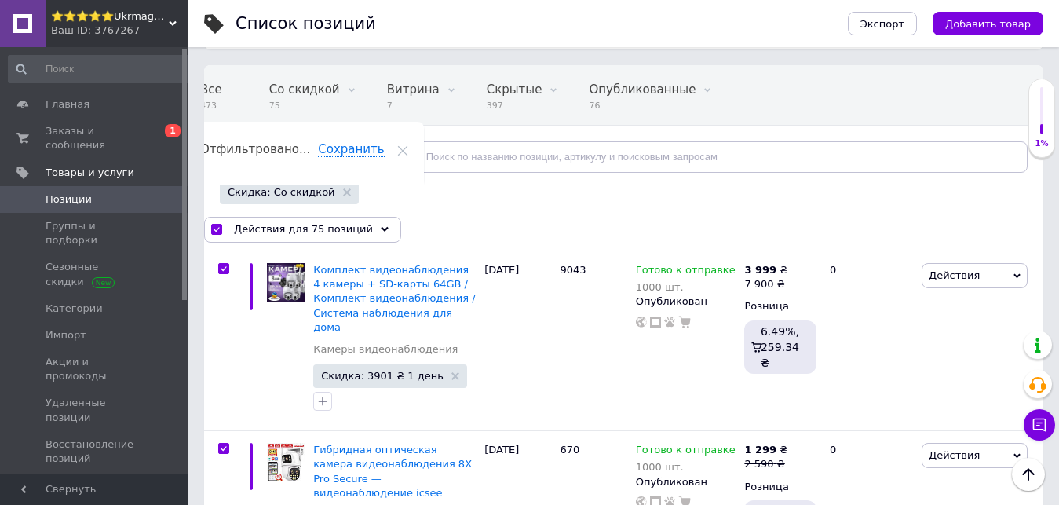
checkbox input "true"
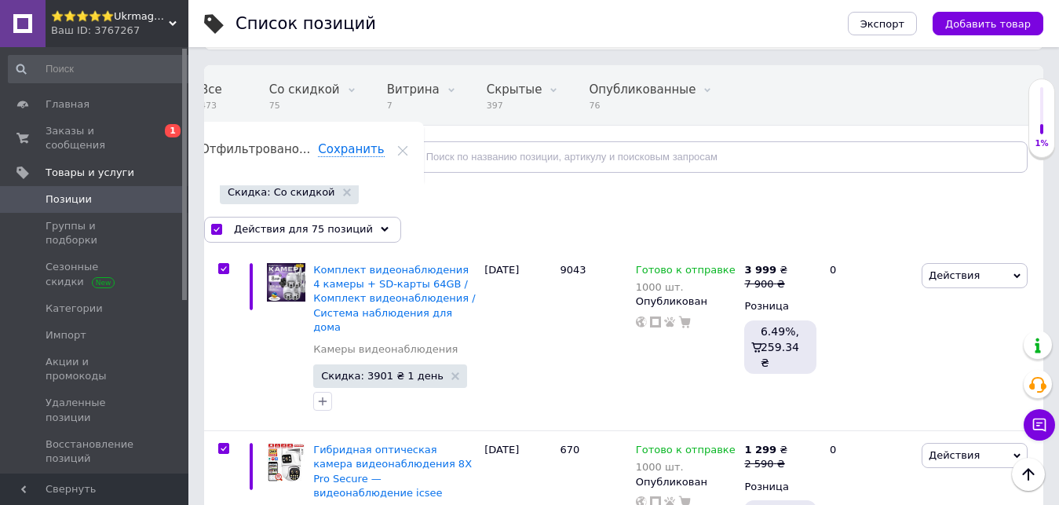
checkbox input "true"
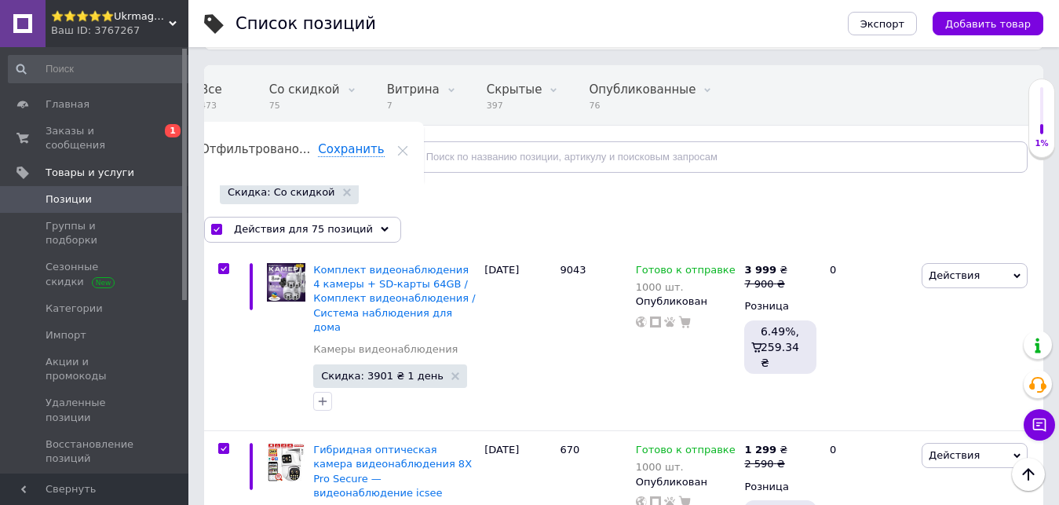
checkbox input "true"
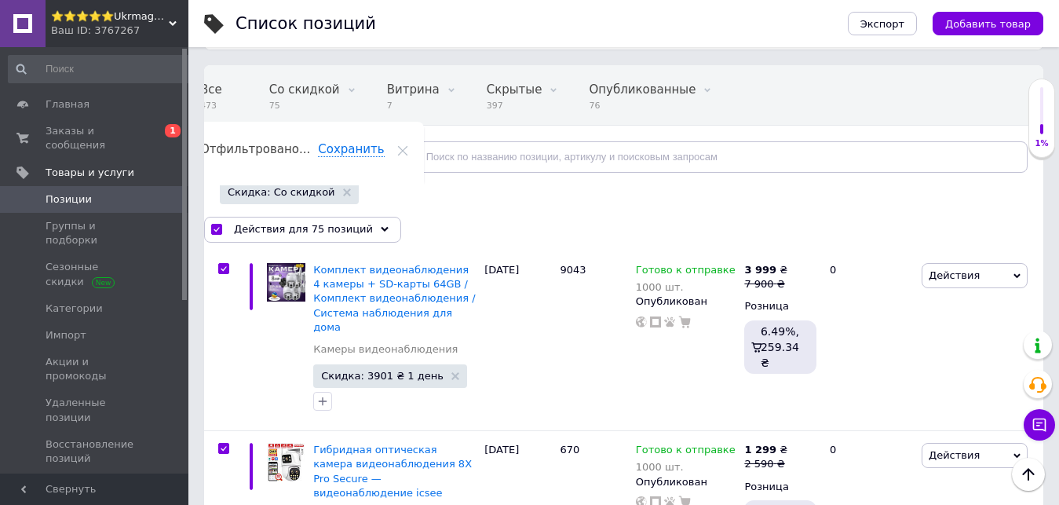
checkbox input "true"
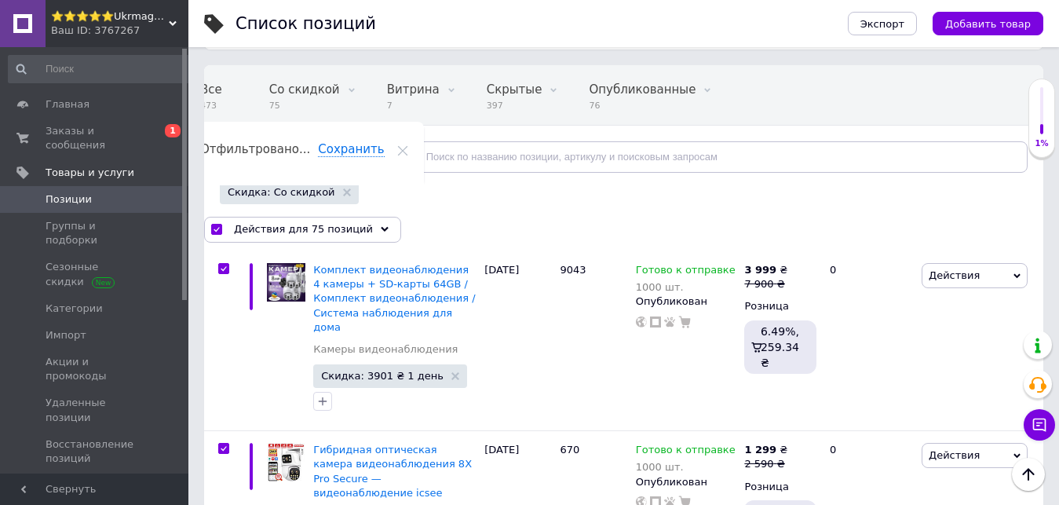
checkbox input "true"
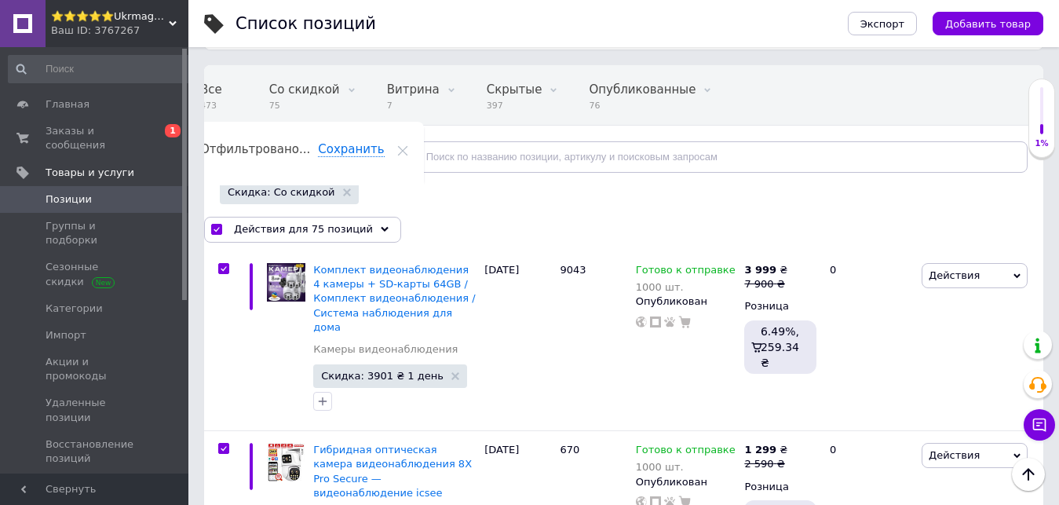
checkbox input "true"
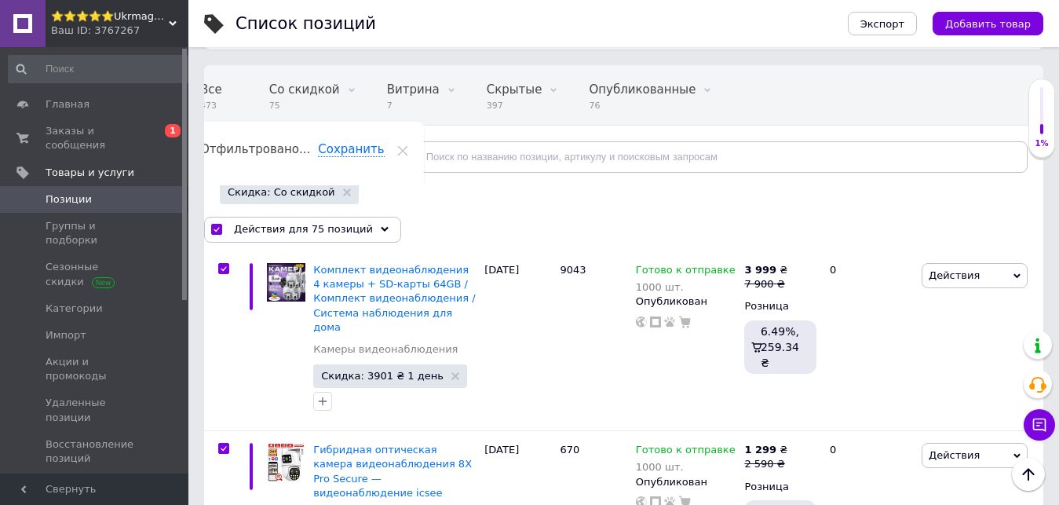
checkbox input "true"
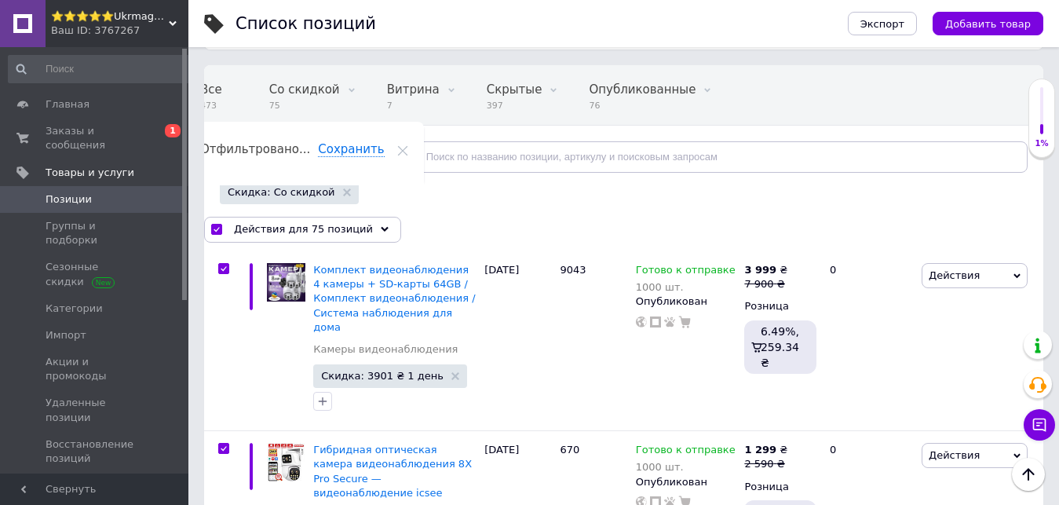
checkbox input "true"
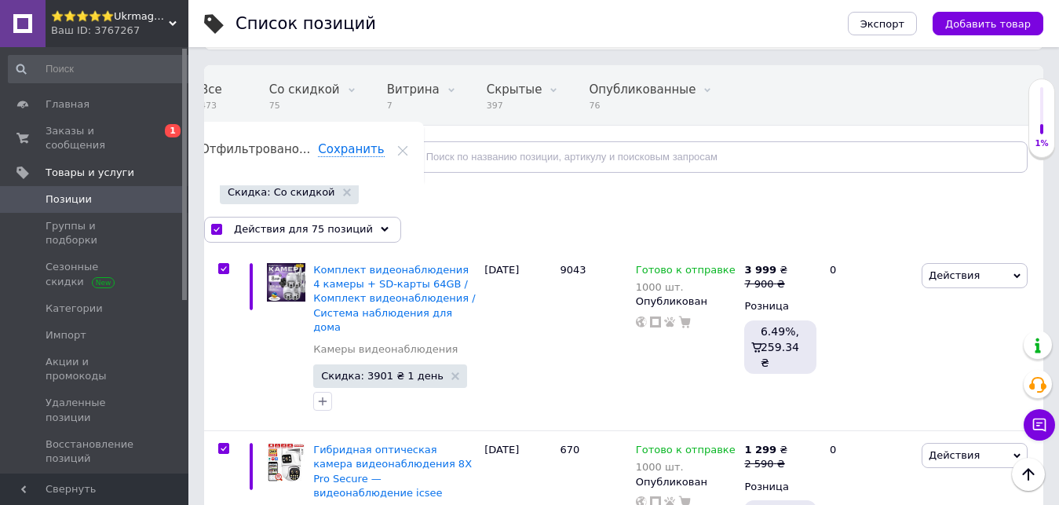
checkbox input "true"
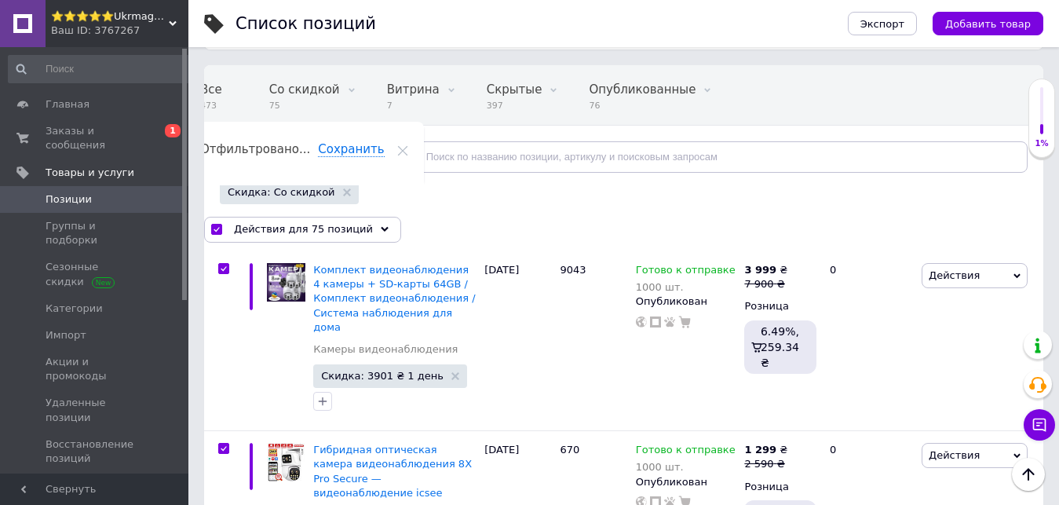
checkbox input "true"
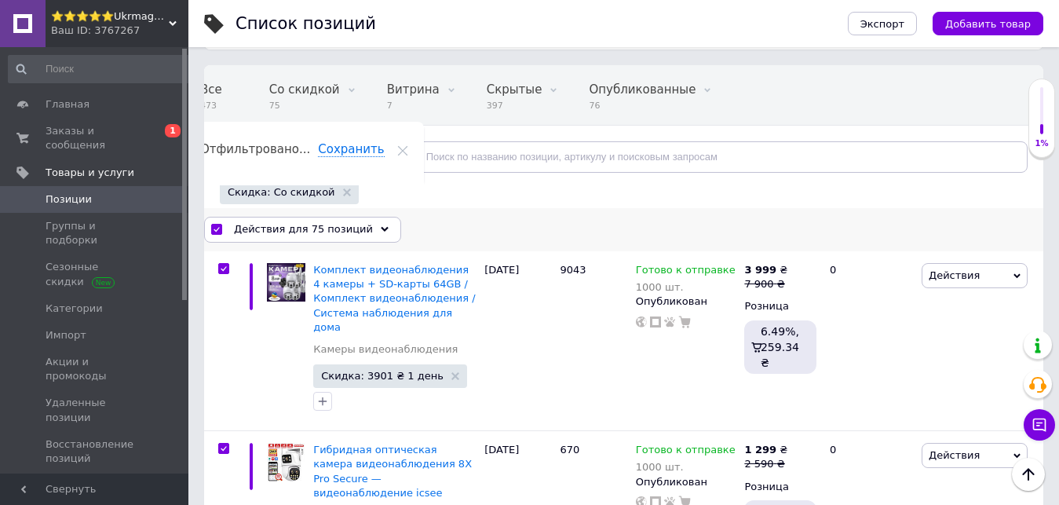
click at [346, 230] on span "Действия для 75 позиций" at bounding box center [303, 229] width 139 height 14
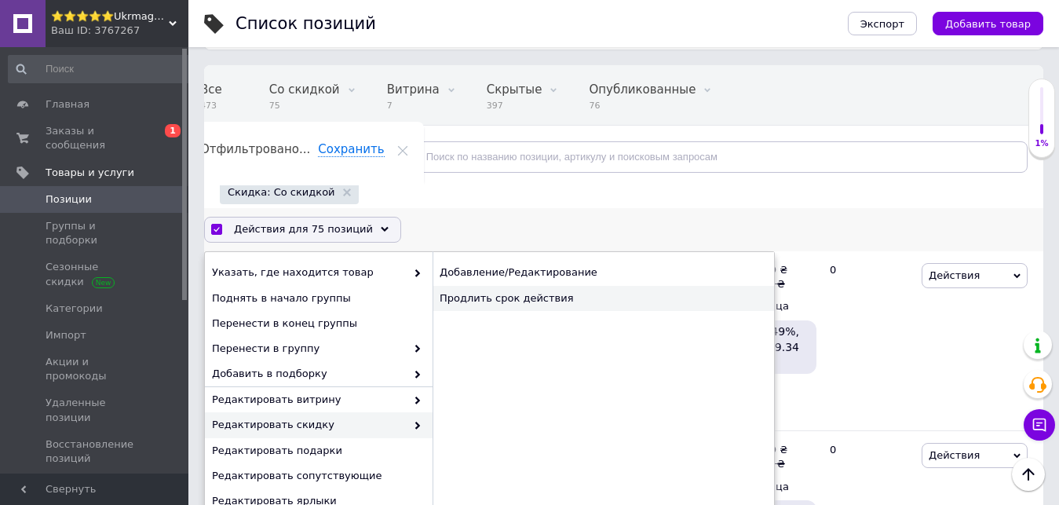
click at [513, 299] on div "Продлить срок действия" at bounding box center [602, 298] width 341 height 25
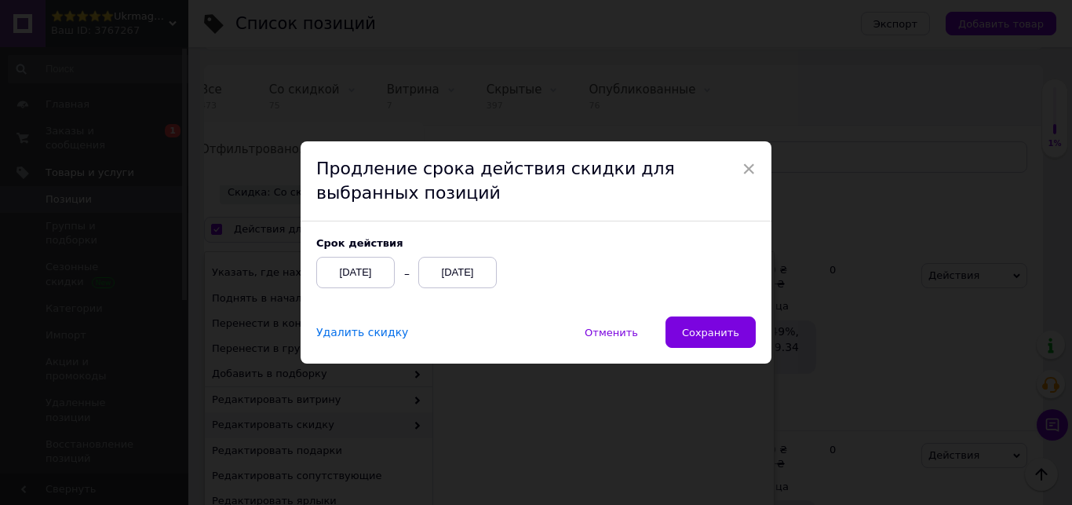
click at [467, 275] on div "[DATE]" at bounding box center [457, 272] width 78 height 31
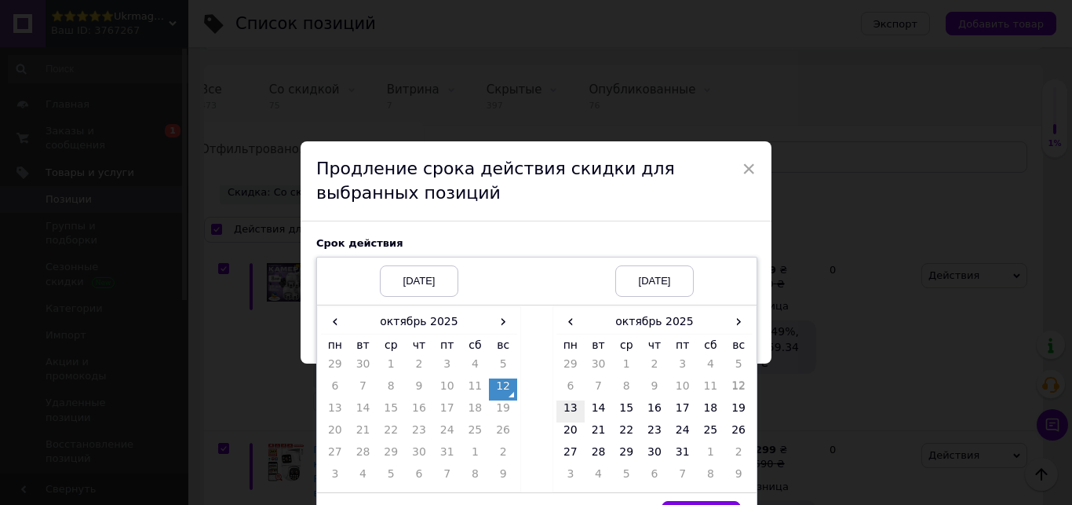
click at [575, 416] on td "13" at bounding box center [570, 411] width 28 height 22
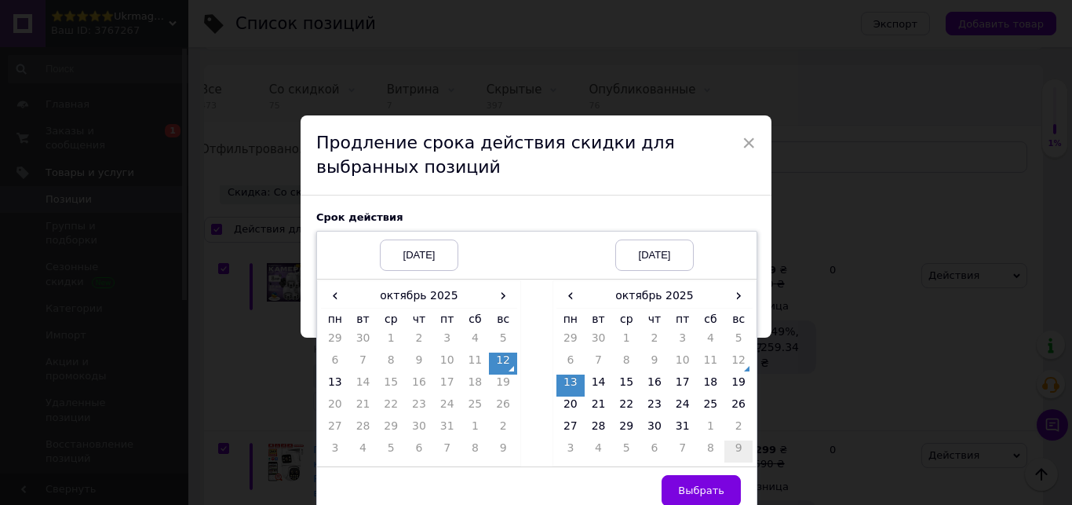
scroll to position [37, 0]
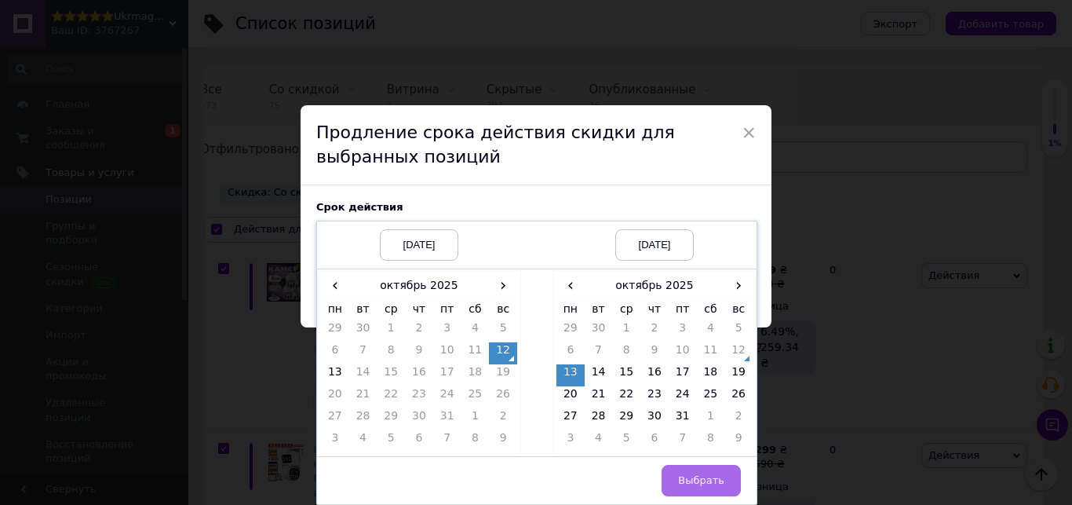
click at [707, 485] on span "Выбрать" at bounding box center [701, 480] width 46 height 12
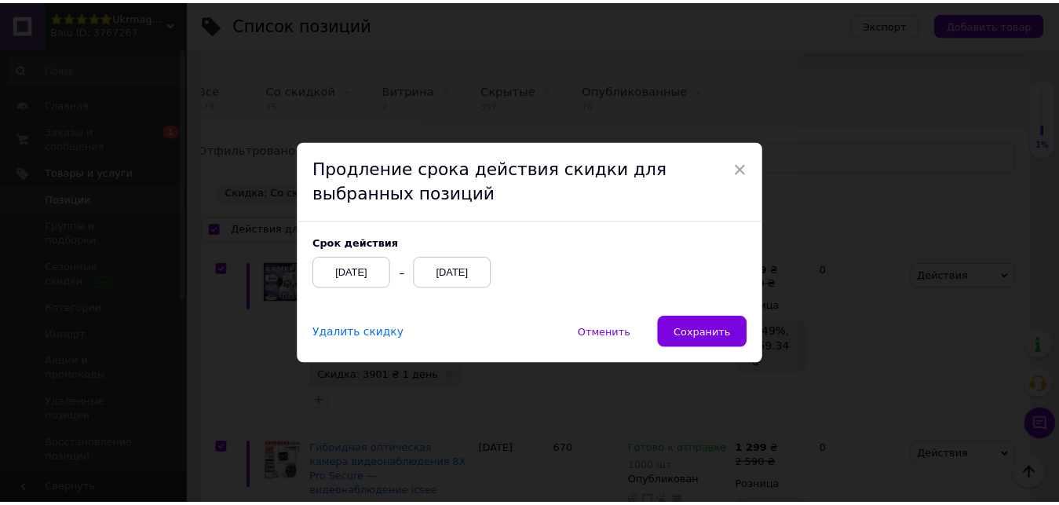
scroll to position [0, 0]
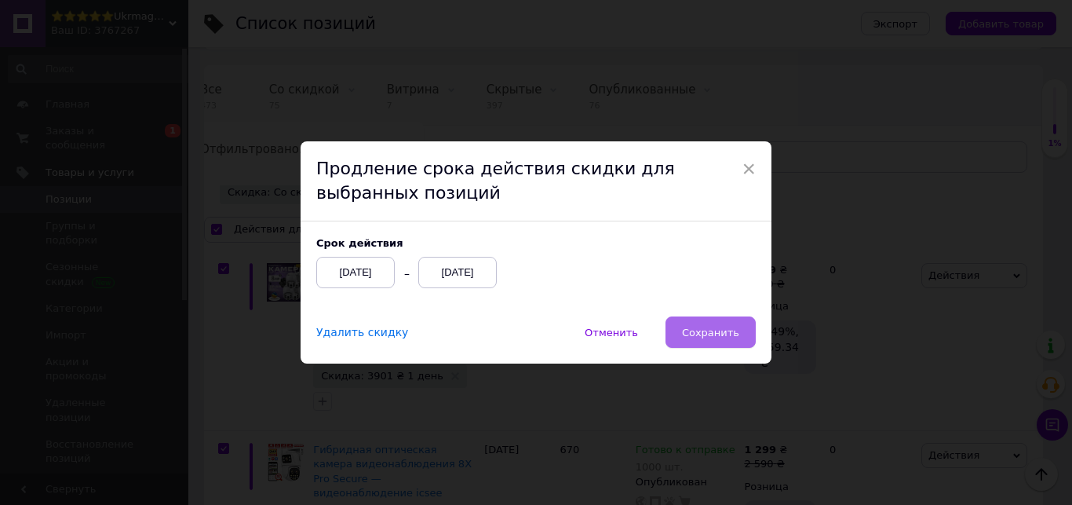
click at [716, 329] on span "Сохранить" at bounding box center [710, 333] width 57 height 12
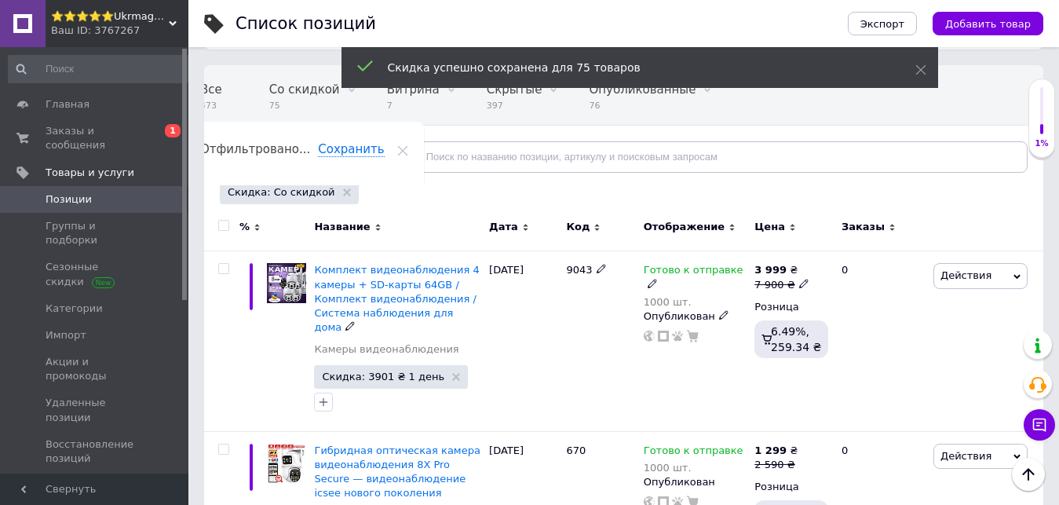
checkbox input "false"
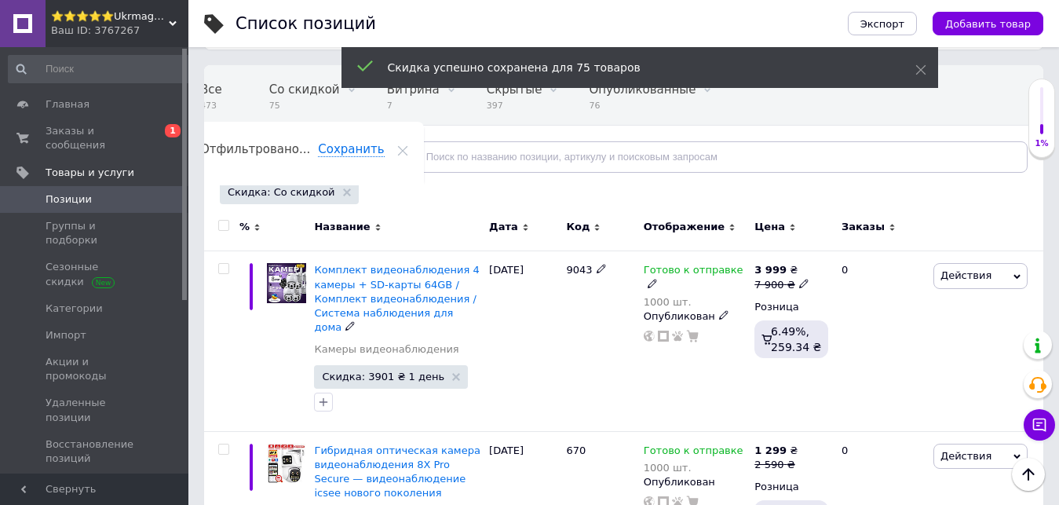
checkbox input "false"
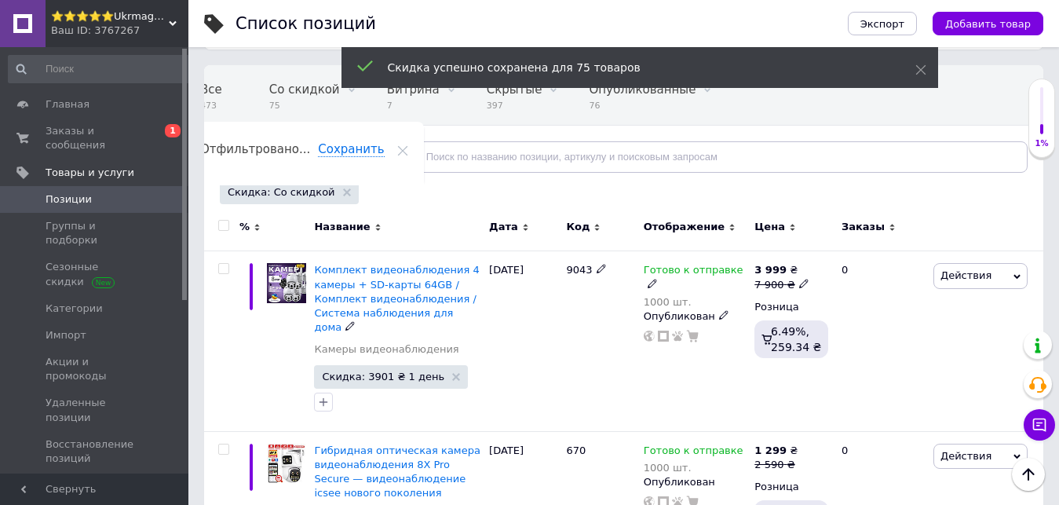
checkbox input "false"
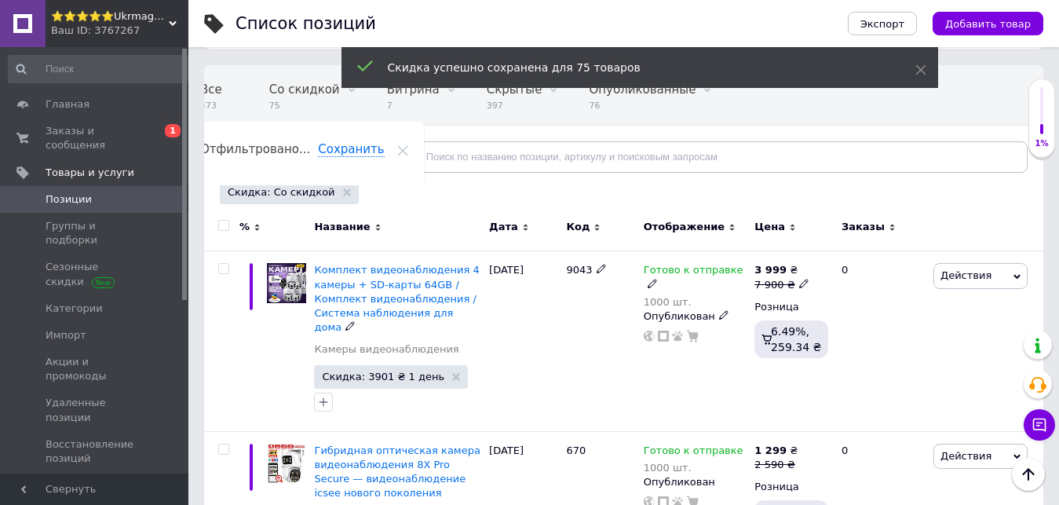
checkbox input "false"
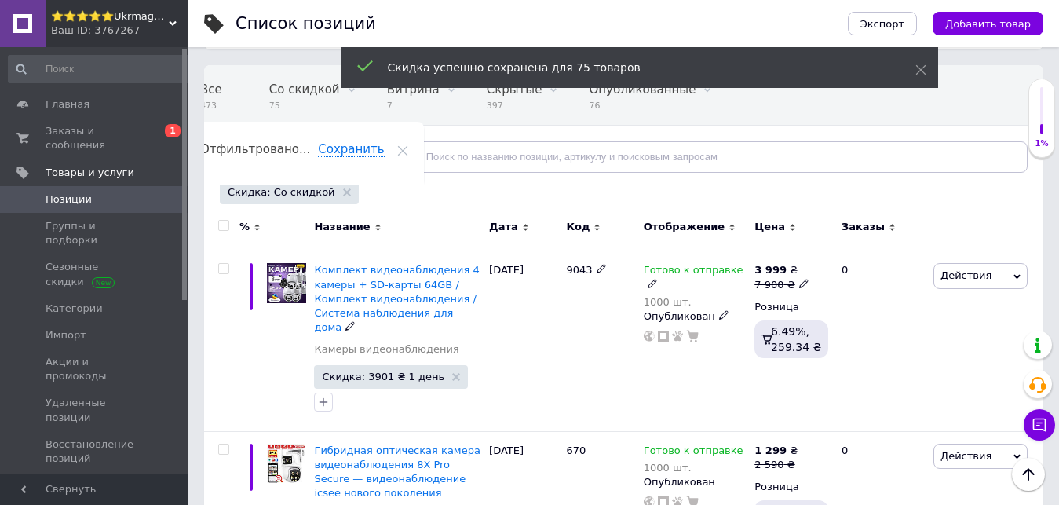
checkbox input "false"
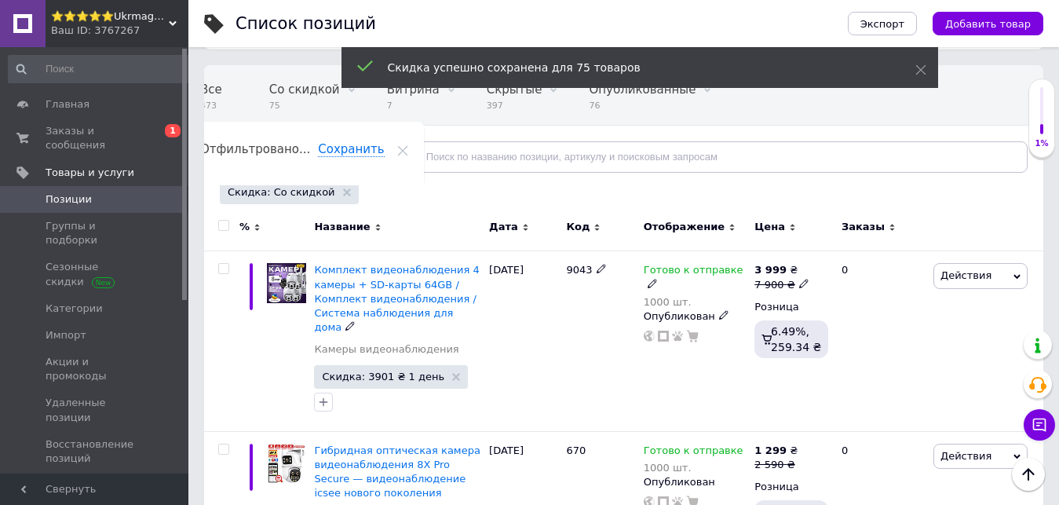
checkbox input "false"
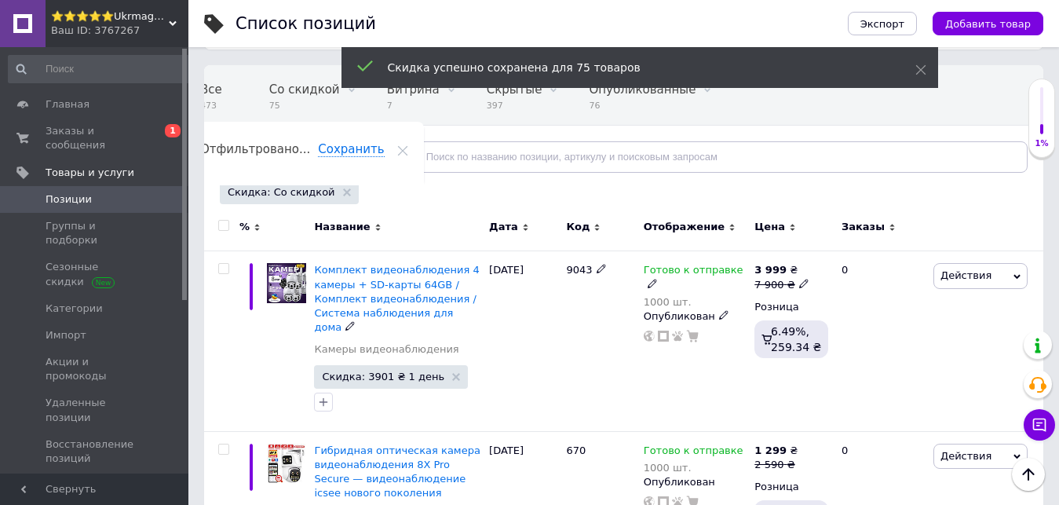
checkbox input "false"
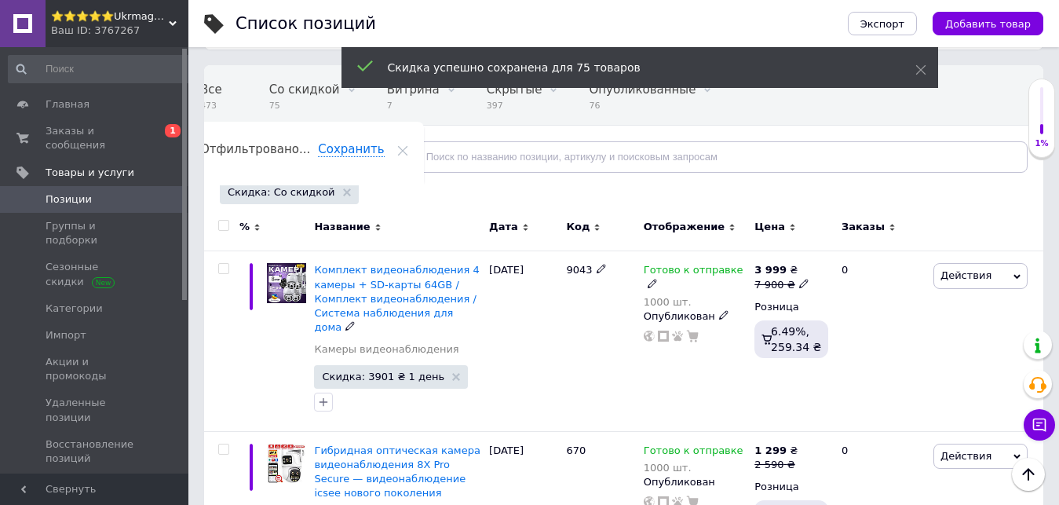
checkbox input "false"
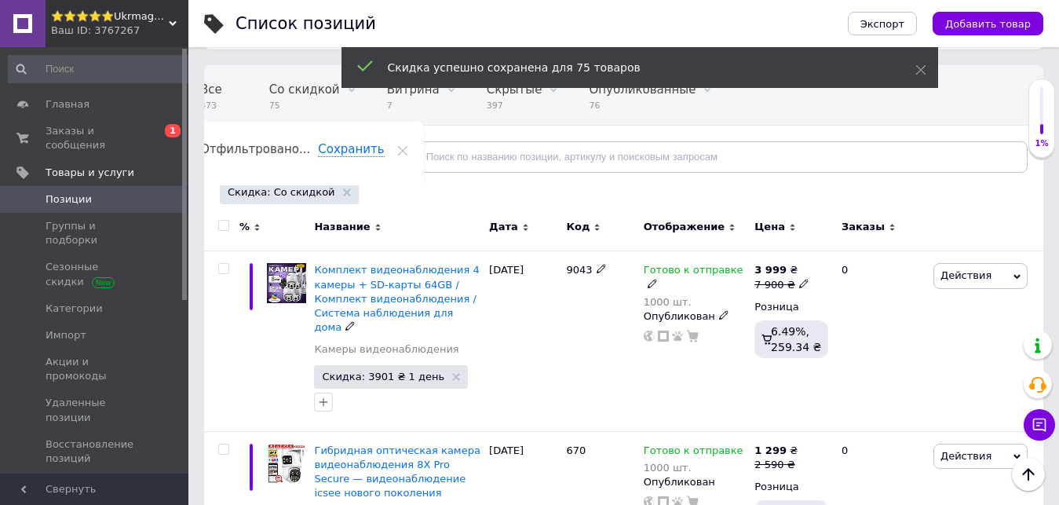
checkbox input "false"
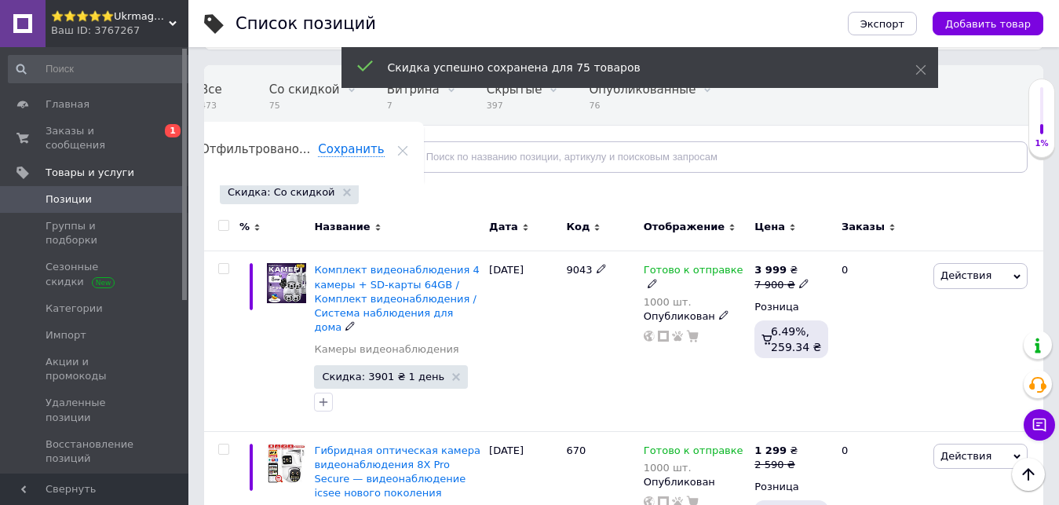
checkbox input "false"
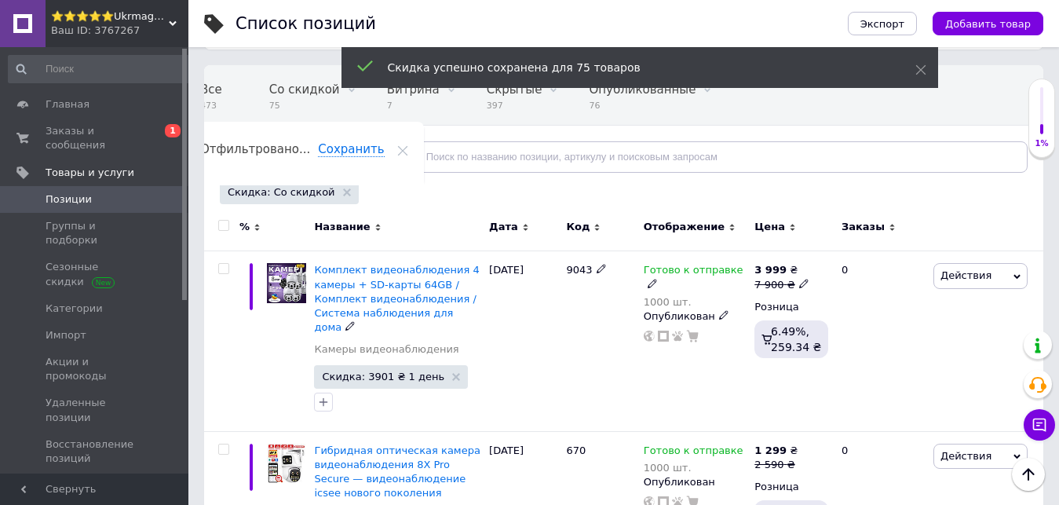
checkbox input "false"
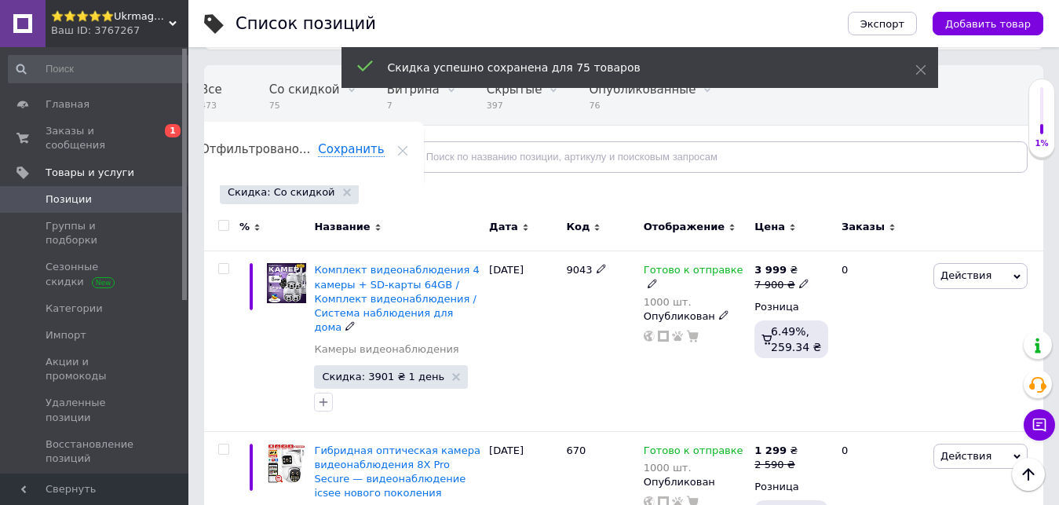
checkbox input "false"
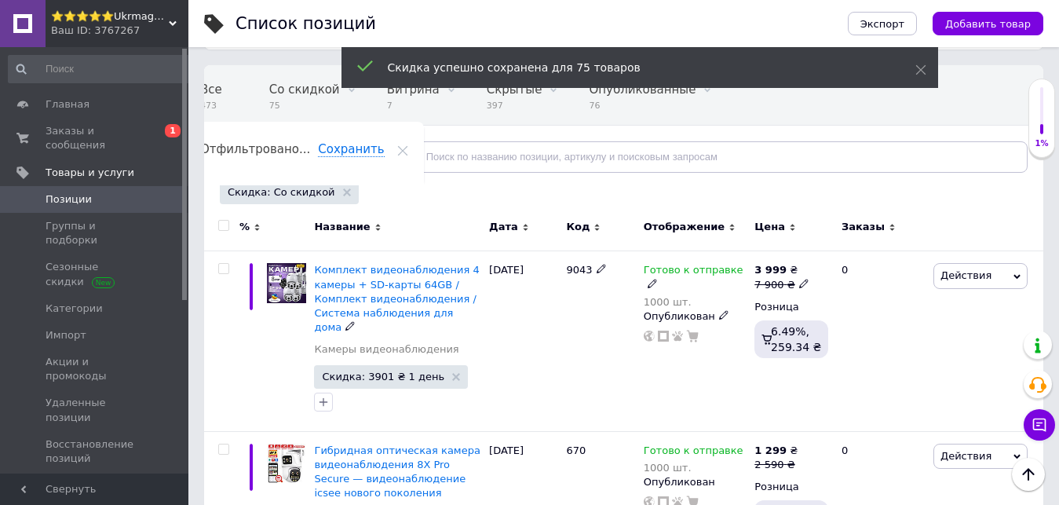
checkbox input "false"
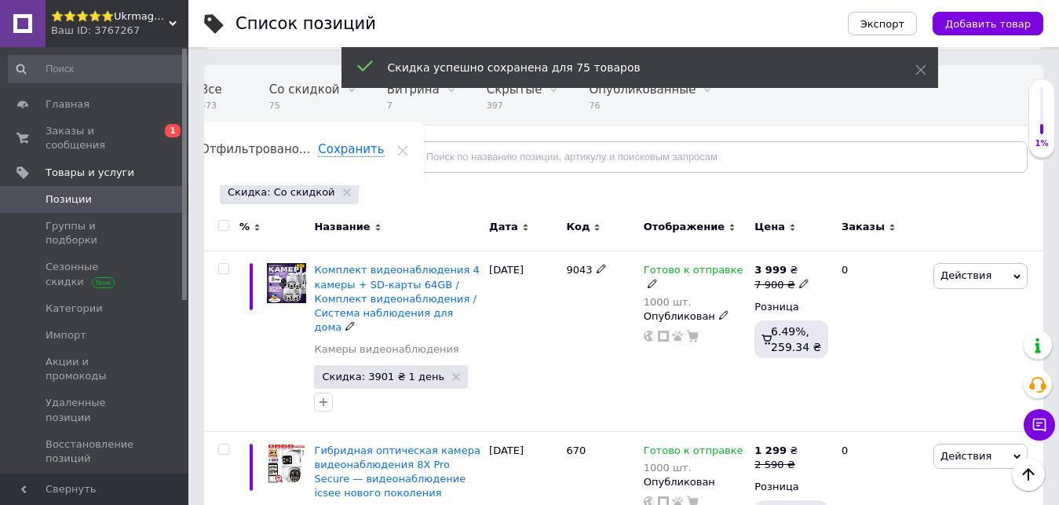
checkbox input "false"
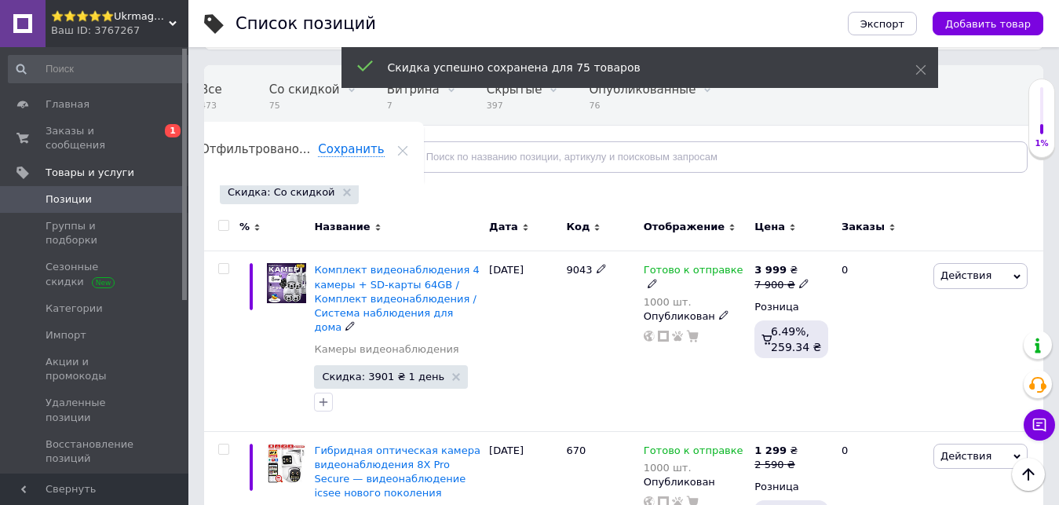
checkbox input "false"
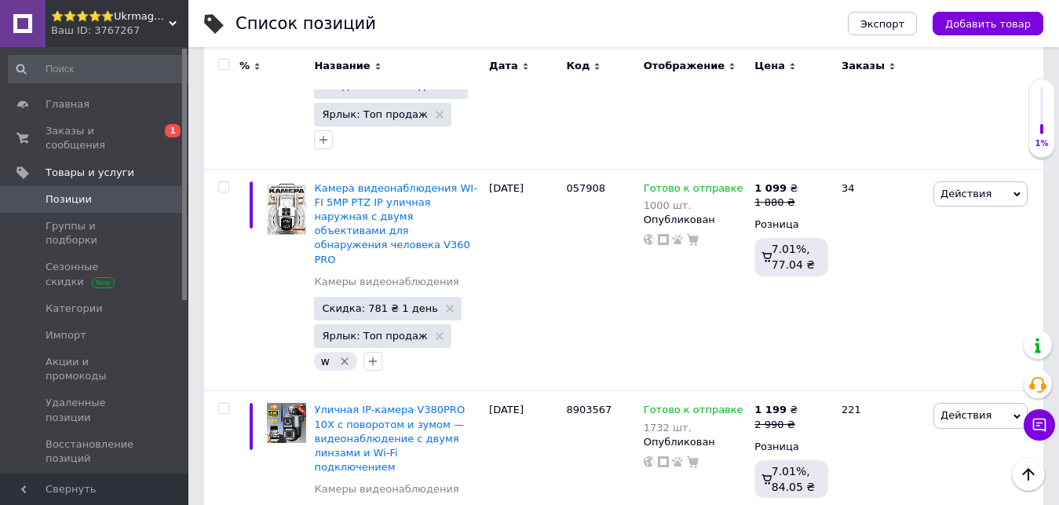
scroll to position [13716, 0]
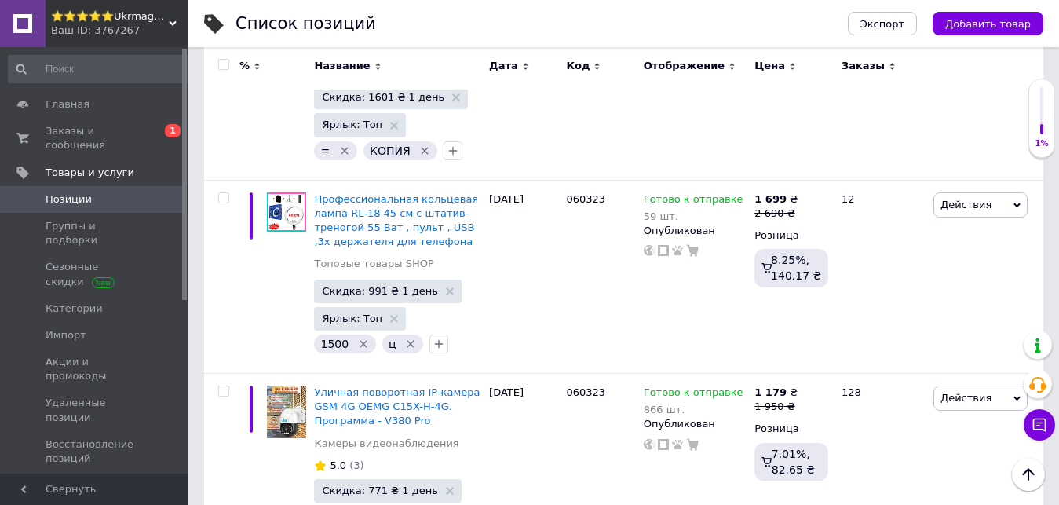
click at [100, 192] on span "Позиции" at bounding box center [96, 199] width 100 height 14
click at [163, 122] on link "Заказы и сообщения 0 1" at bounding box center [101, 138] width 202 height 41
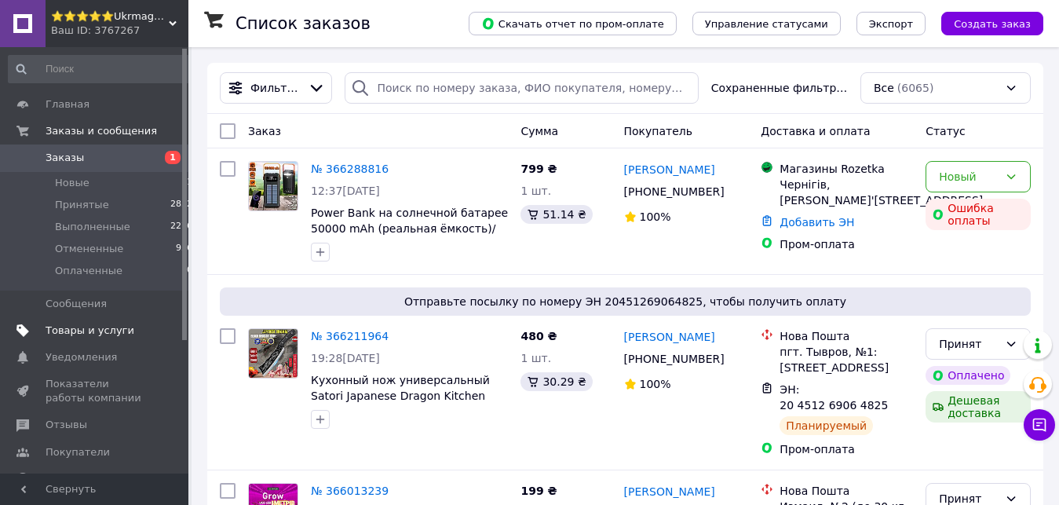
click at [115, 328] on span "Товары и услуги" at bounding box center [90, 330] width 89 height 14
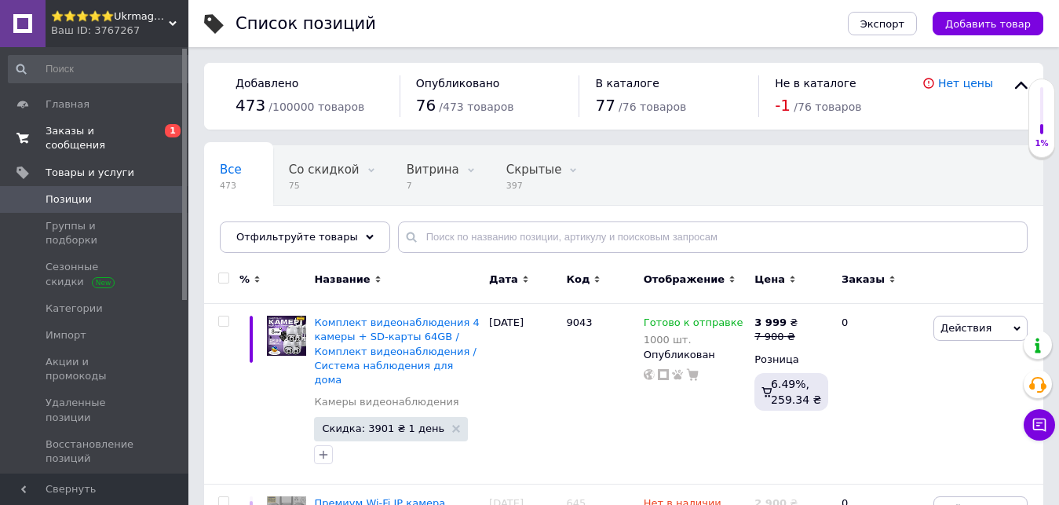
click at [135, 140] on link "Заказы и сообщения 0 1" at bounding box center [101, 138] width 202 height 41
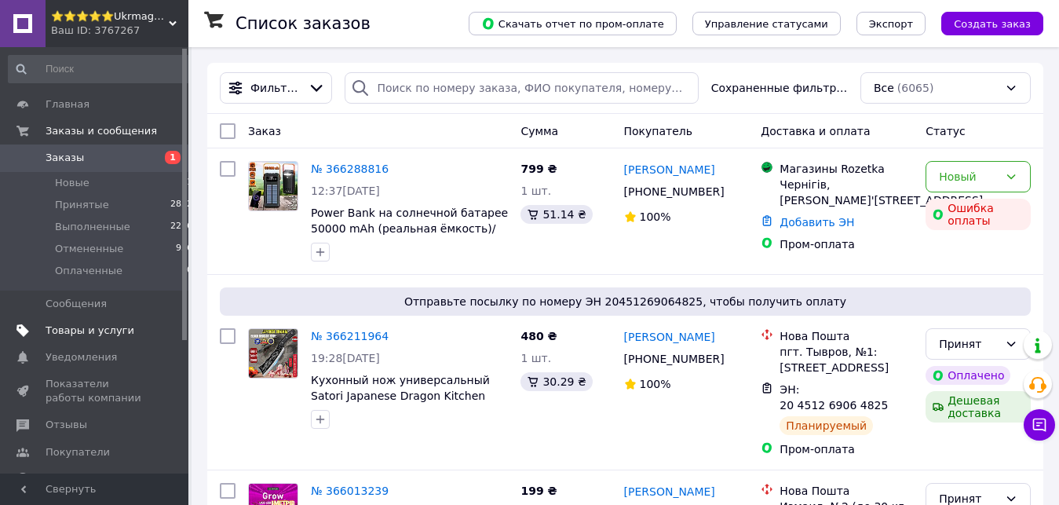
click at [57, 327] on span "Товары и услуги" at bounding box center [90, 330] width 89 height 14
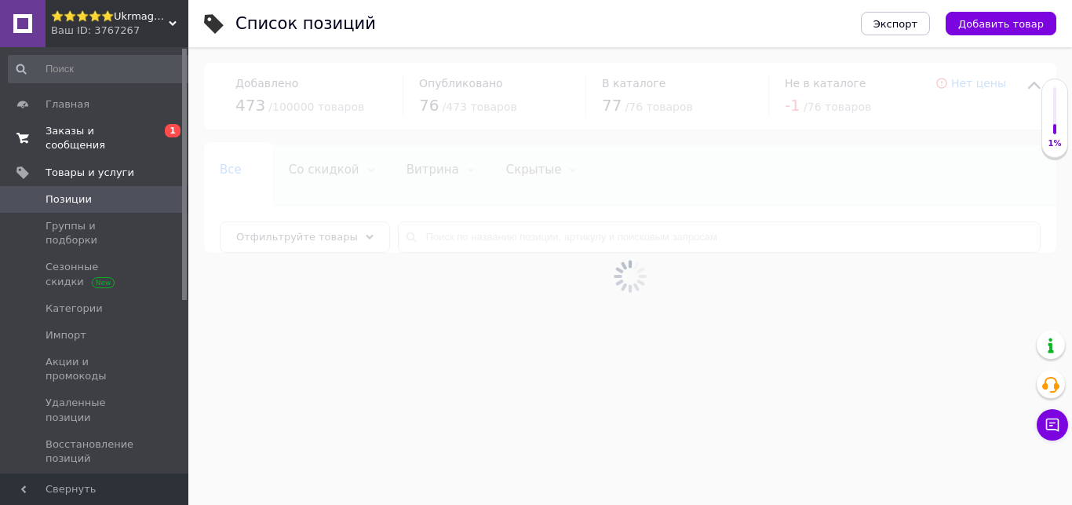
click at [129, 135] on span "Заказы и сообщения" at bounding box center [96, 138] width 100 height 28
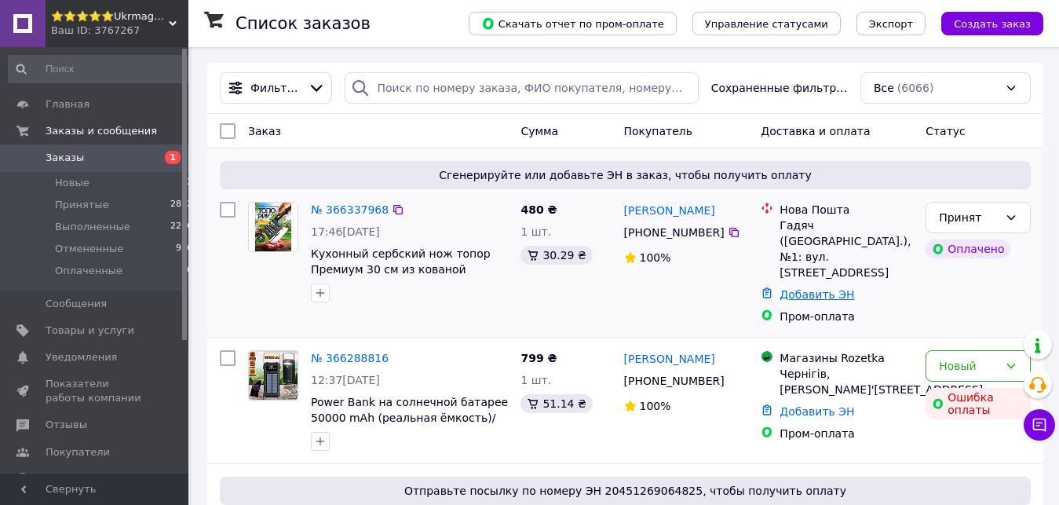
click at [832, 288] on link "Добавить ЭН" at bounding box center [816, 294] width 75 height 13
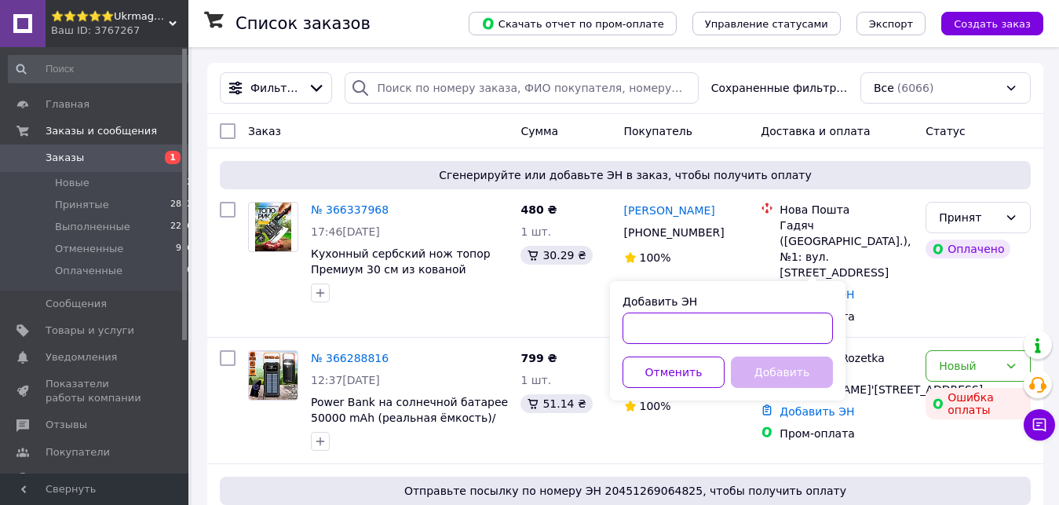
click at [706, 318] on input "Добавить ЭН" at bounding box center [727, 327] width 210 height 31
type input "20451269204791"
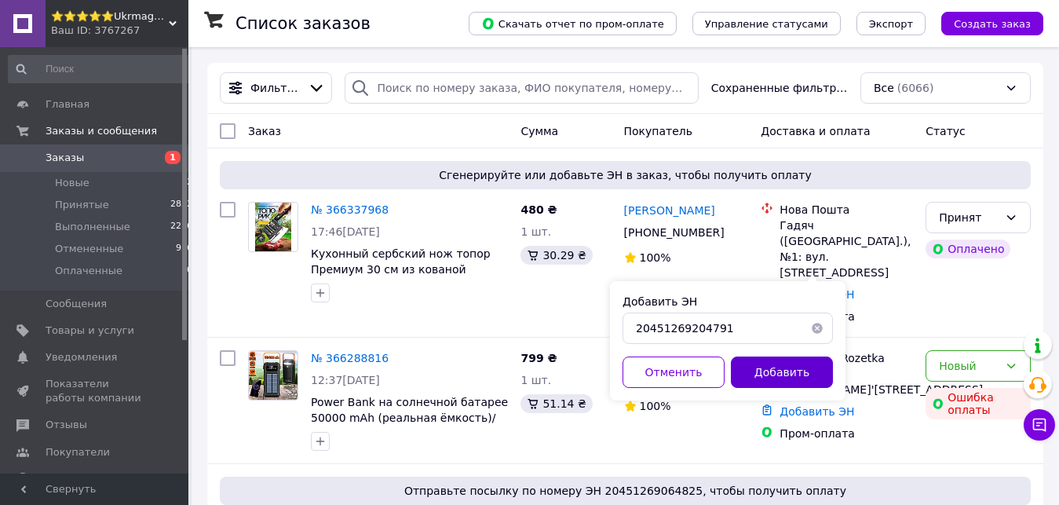
click at [786, 359] on button "Добавить" at bounding box center [782, 371] width 102 height 31
